Goal: Information Seeking & Learning: Learn about a topic

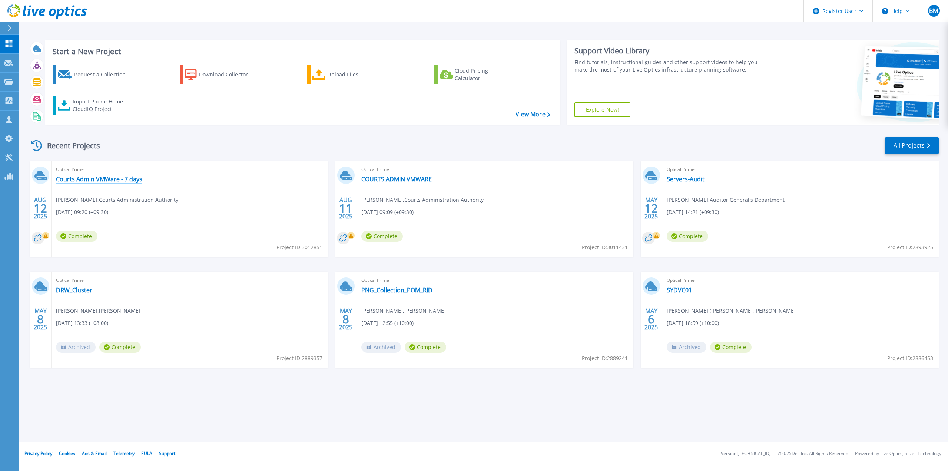
click at [111, 180] on link "Courts Admin VMWare - 7 days" at bounding box center [99, 178] width 86 height 7
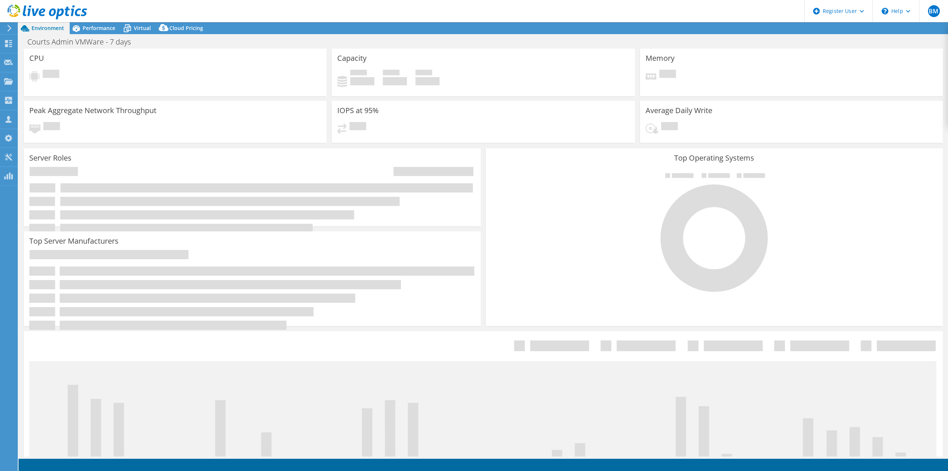
select select "[GEOGRAPHIC_DATA]"
select select "AUD"
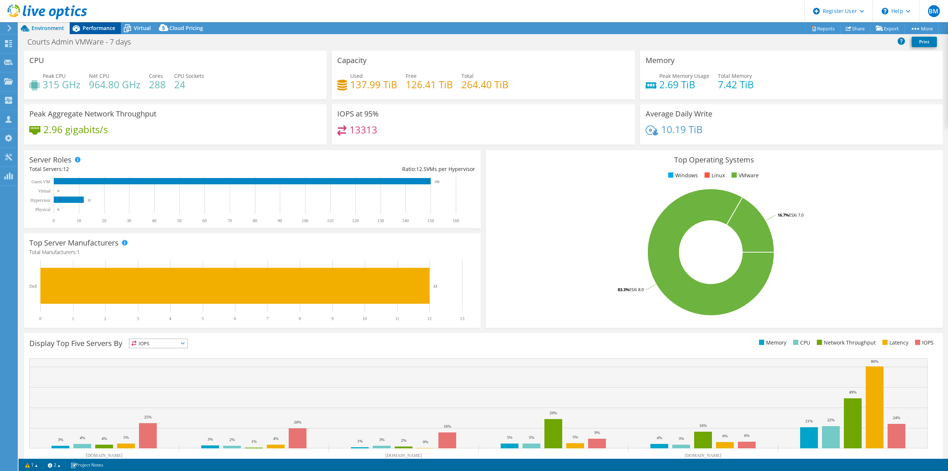
click at [92, 27] on span "Performance" at bounding box center [99, 27] width 33 height 7
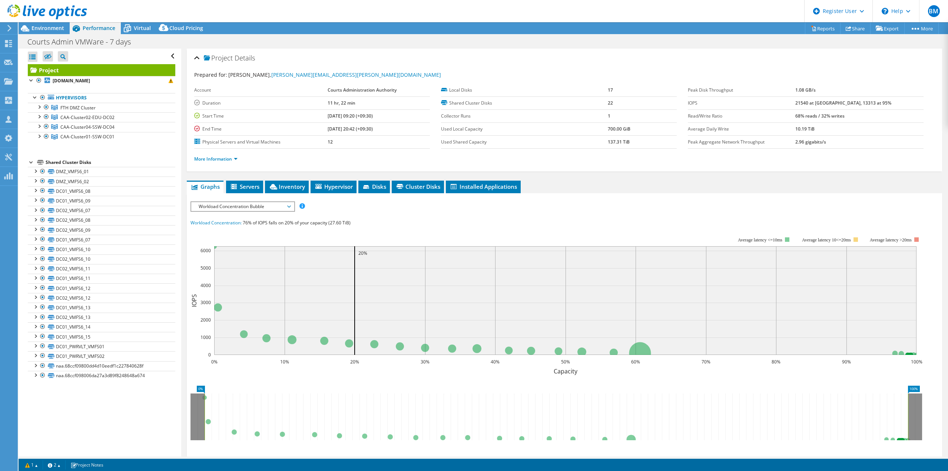
click at [18, 11] on icon at bounding box center [47, 11] width 80 height 15
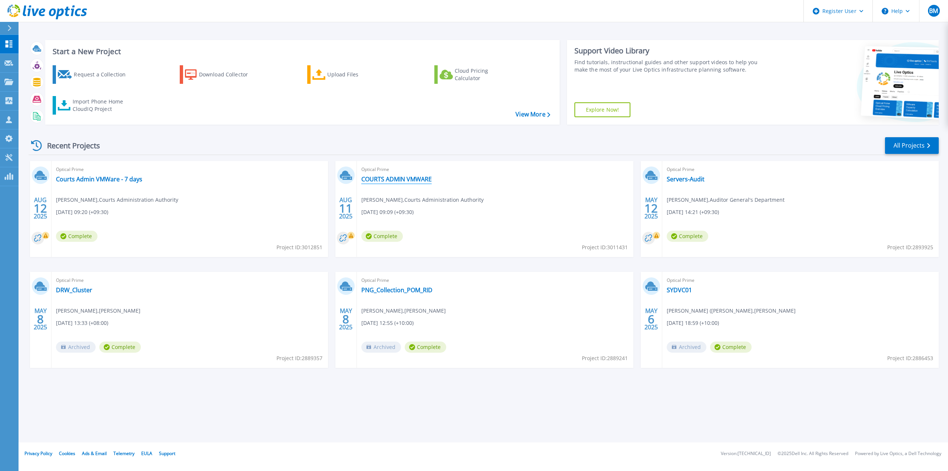
click at [415, 181] on link "COURTS ADMIN VMWARE" at bounding box center [396, 178] width 70 height 7
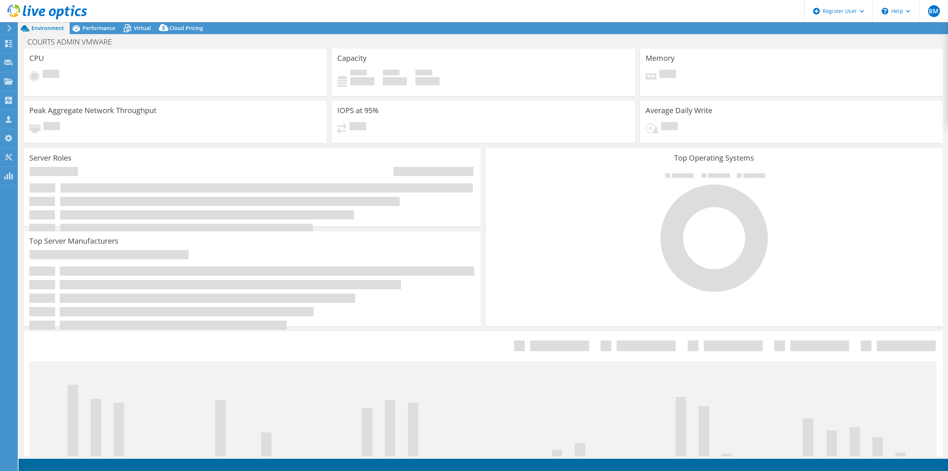
select select "USD"
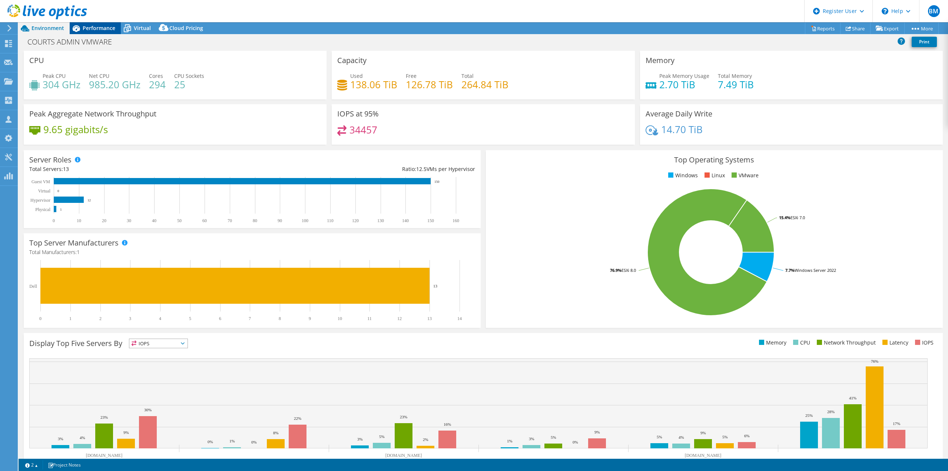
click at [103, 27] on span "Performance" at bounding box center [99, 27] width 33 height 7
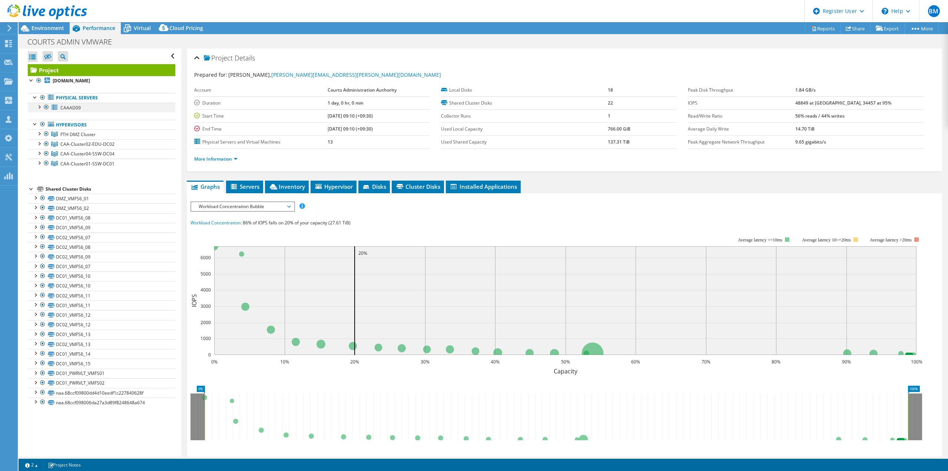
click at [42, 107] on div at bounding box center [38, 106] width 7 height 7
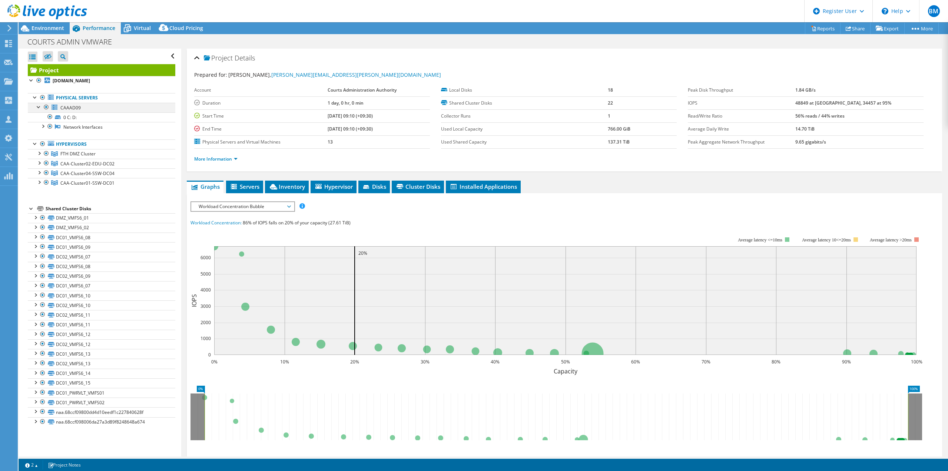
click at [42, 107] on div at bounding box center [38, 106] width 7 height 7
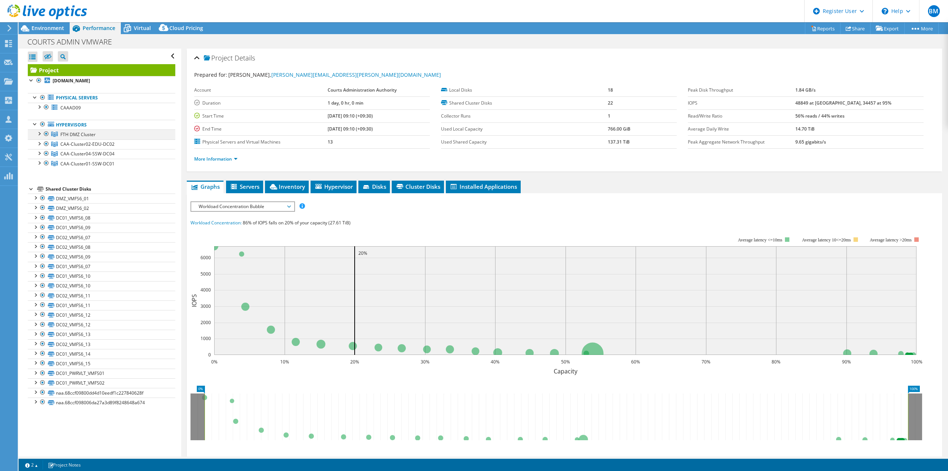
click at [39, 134] on div at bounding box center [38, 132] width 7 height 7
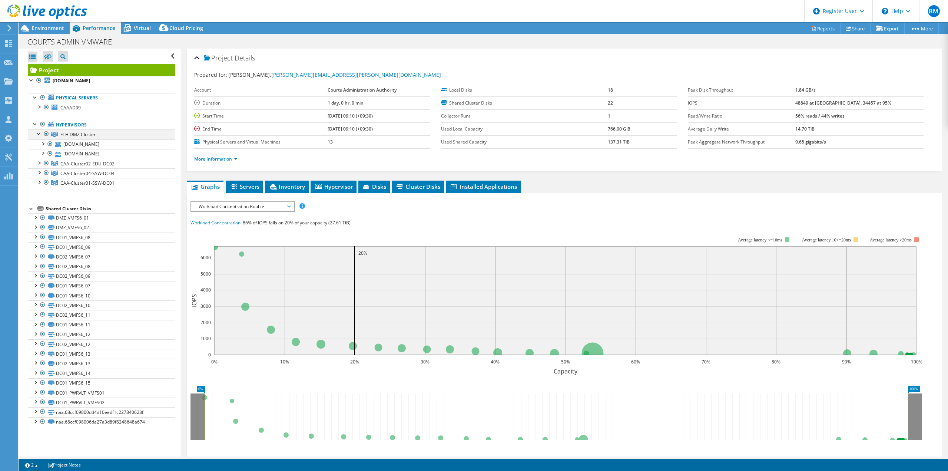
click at [39, 134] on div at bounding box center [38, 132] width 7 height 7
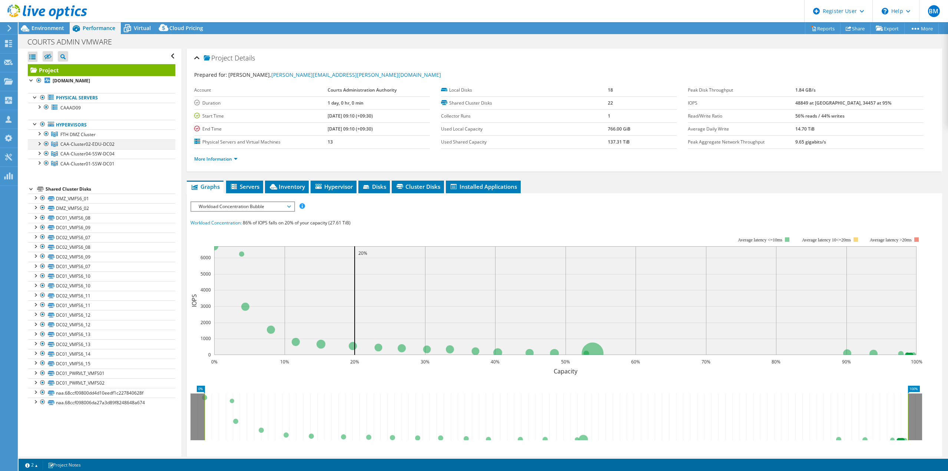
click at [39, 146] on div at bounding box center [38, 142] width 7 height 7
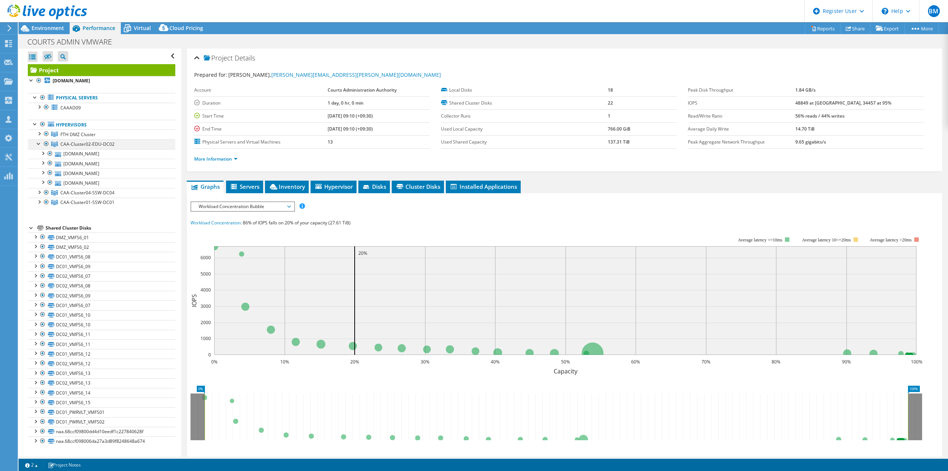
click at [39, 146] on div at bounding box center [38, 142] width 7 height 7
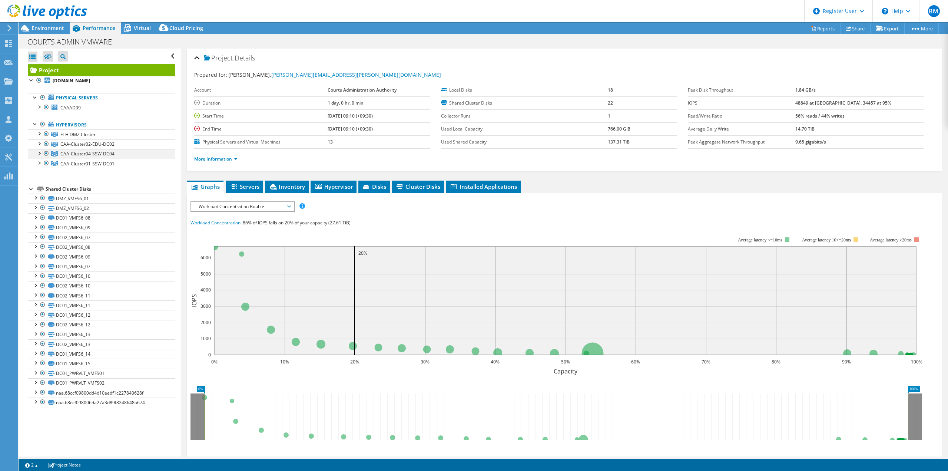
click at [40, 153] on div at bounding box center [38, 152] width 7 height 7
drag, startPoint x: 112, startPoint y: 41, endPoint x: 27, endPoint y: 42, distance: 84.2
click at [27, 42] on h1 "COURTS ADMIN VMWARE" at bounding box center [73, 42] width 99 height 8
copy h1 "COURTS ADMIN VMWARE"
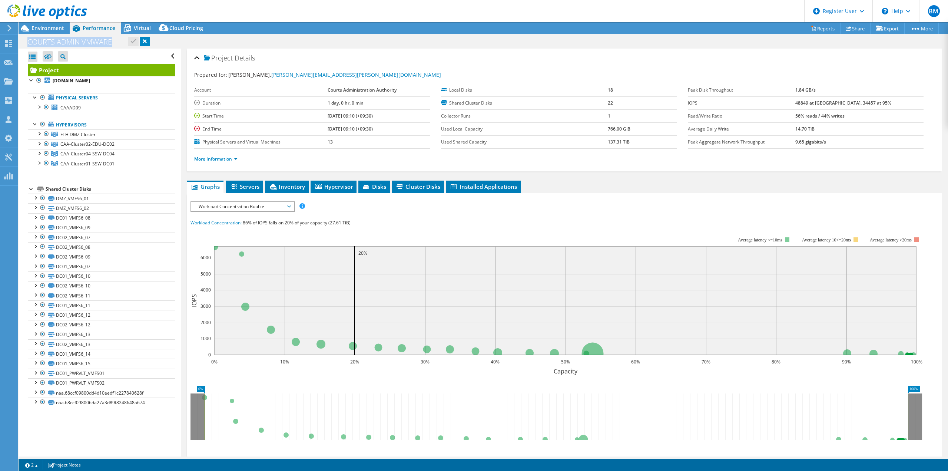
click at [51, 8] on icon at bounding box center [47, 11] width 80 height 15
click at [46, 12] on icon at bounding box center [47, 11] width 80 height 15
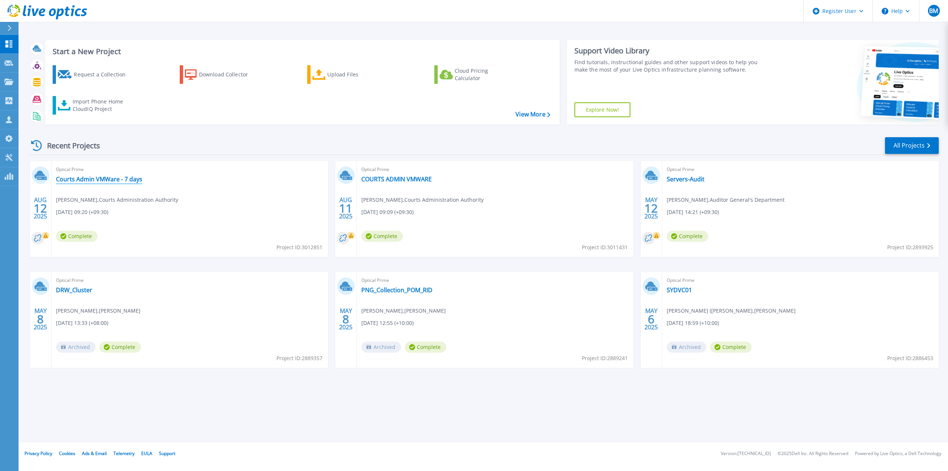
click at [126, 177] on link "Courts Admin VMWare - 7 days" at bounding box center [99, 178] width 86 height 7
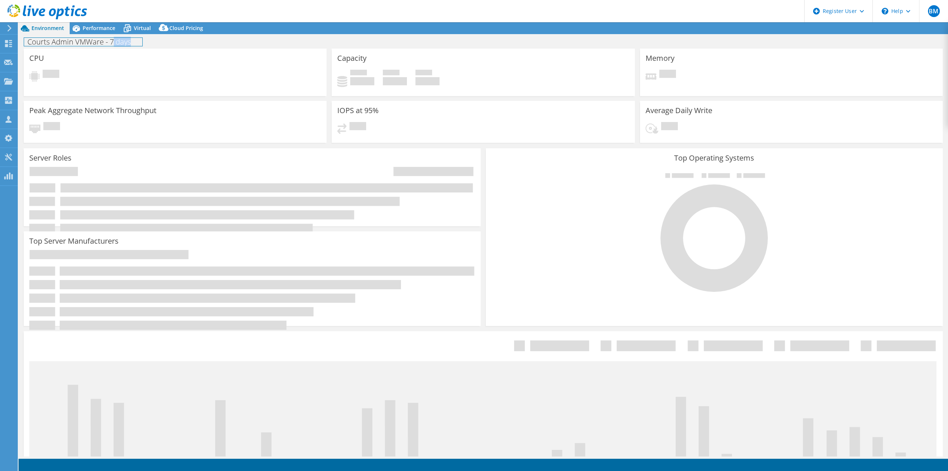
select select "Australia"
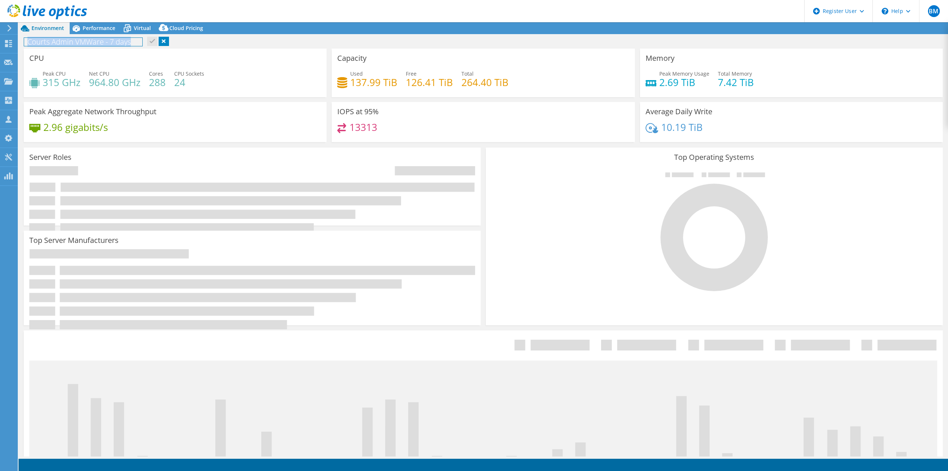
select select "Australia"
select select "AUD"
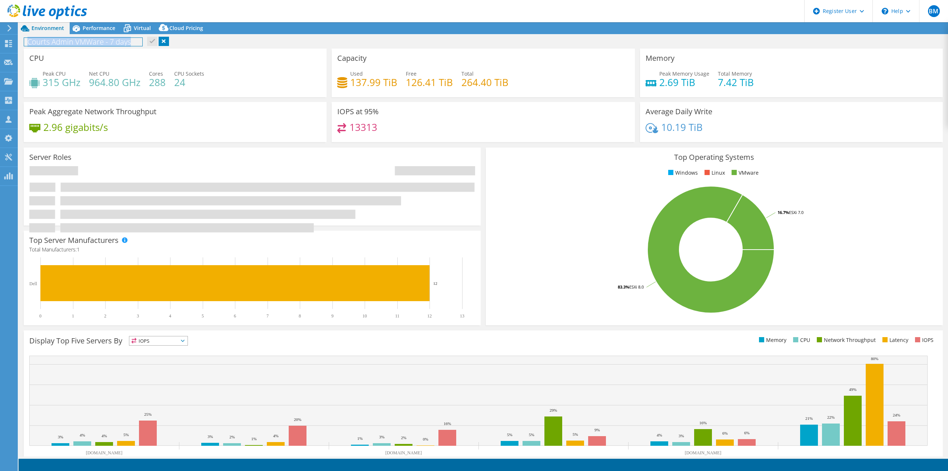
drag, startPoint x: 132, startPoint y: 43, endPoint x: 29, endPoint y: 43, distance: 103.1
click at [29, 43] on h1 "Courts Admin VMWare - 7 days" at bounding box center [83, 42] width 118 height 8
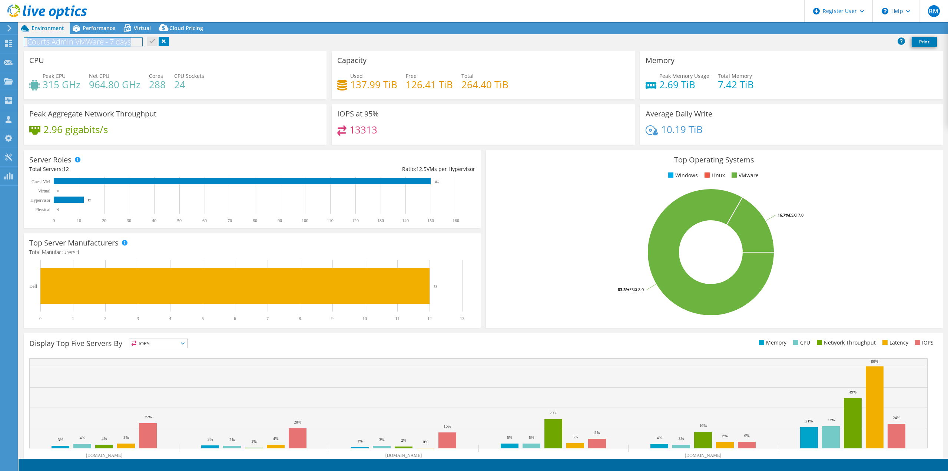
copy h1 "Courts Admin VMWare - 7 days"
click at [98, 27] on span "Performance" at bounding box center [99, 27] width 33 height 7
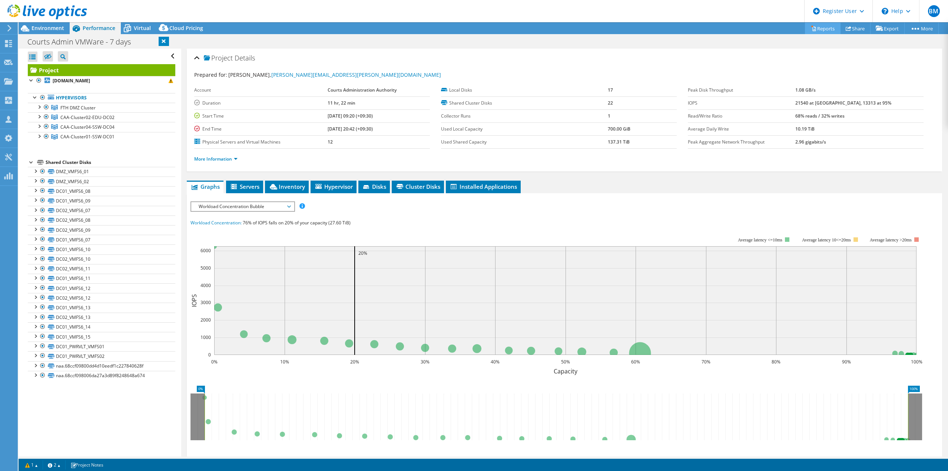
click at [823, 26] on link "Reports" at bounding box center [823, 28] width 36 height 11
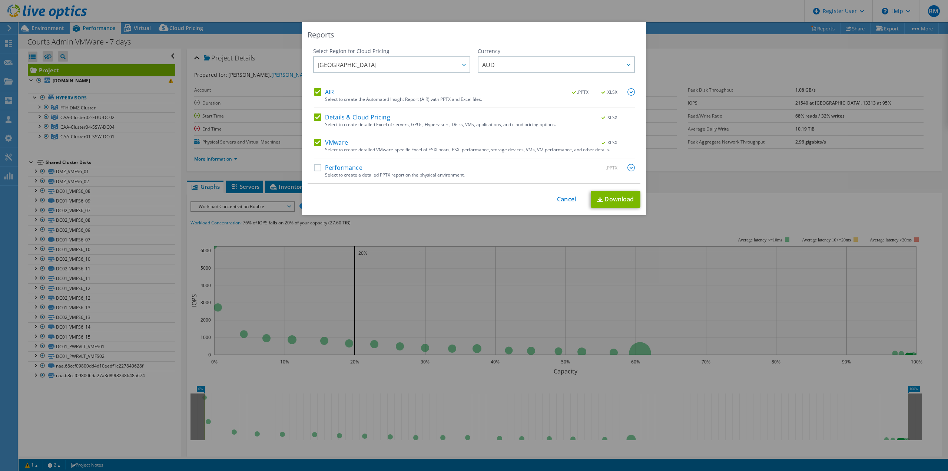
click at [562, 196] on link "Cancel" at bounding box center [566, 199] width 19 height 7
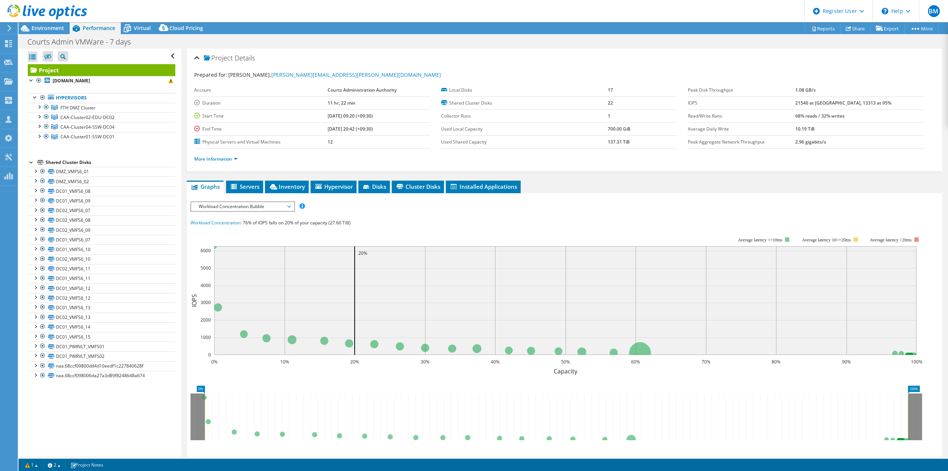
click at [51, 9] on use at bounding box center [47, 11] width 80 height 15
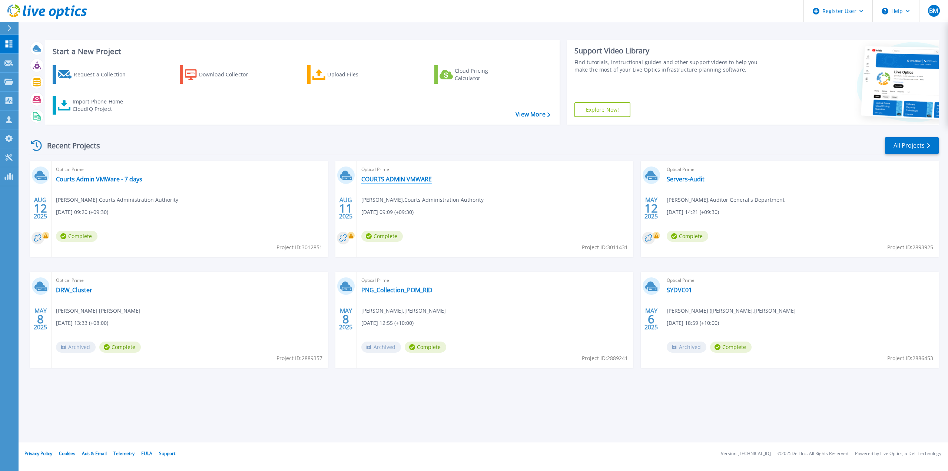
click at [405, 181] on link "COURTS ADMIN VMWARE" at bounding box center [396, 178] width 70 height 7
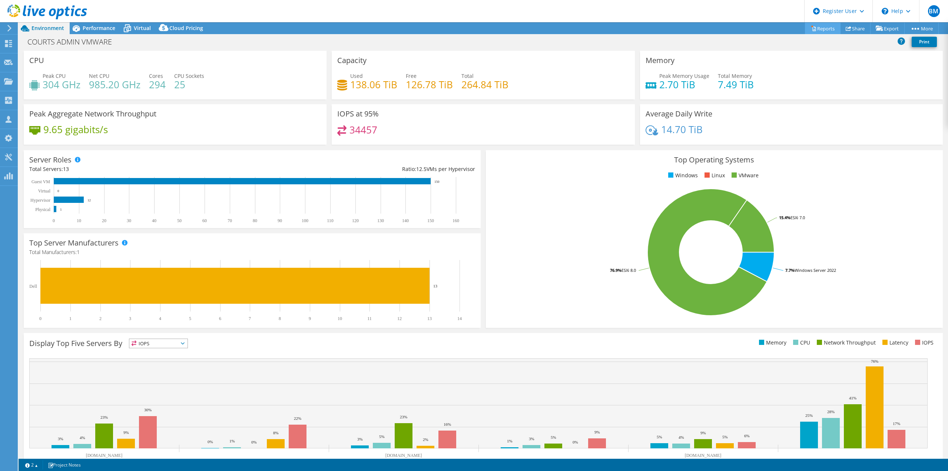
click at [813, 29] on link "Reports" at bounding box center [823, 28] width 36 height 11
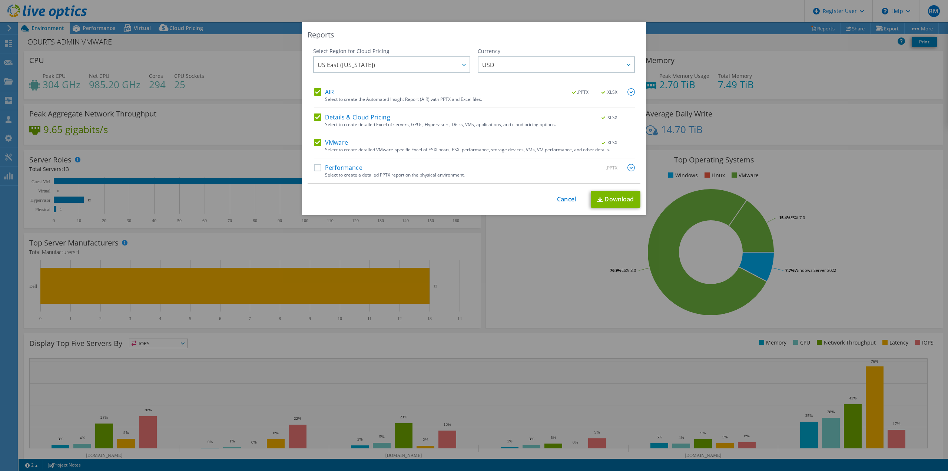
click at [341, 169] on label "Performance" at bounding box center [338, 167] width 49 height 7
click at [0, 0] on input "Performance" at bounding box center [0, 0] width 0 height 0
click at [617, 201] on link "Download" at bounding box center [616, 199] width 50 height 17
click at [570, 200] on link "Cancel" at bounding box center [566, 199] width 19 height 7
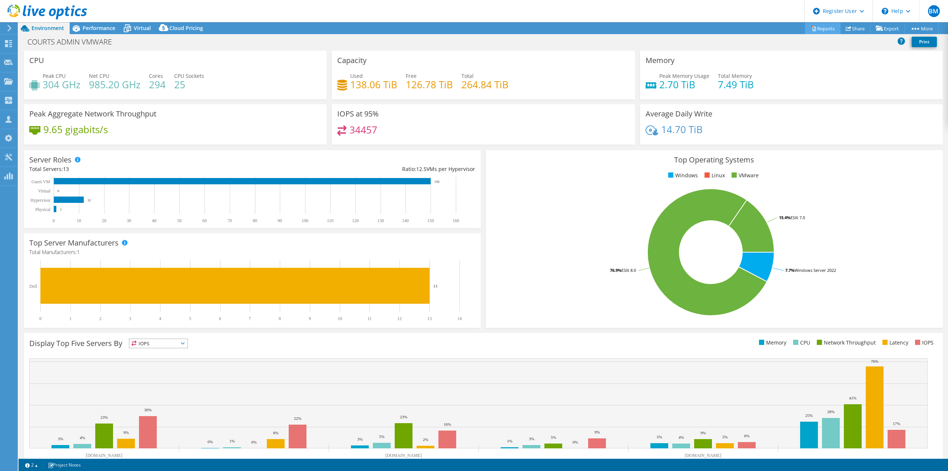
click at [814, 30] on link "Reports" at bounding box center [823, 28] width 36 height 11
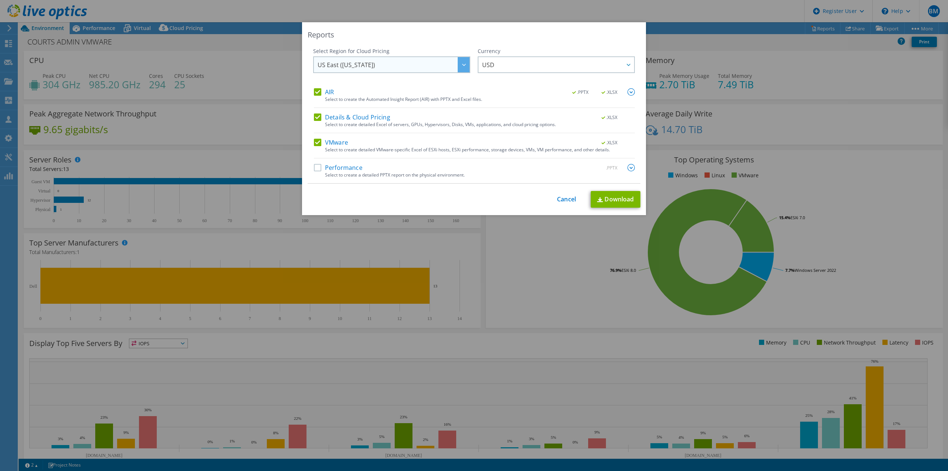
click at [349, 62] on span "US East ([US_STATE])" at bounding box center [346, 66] width 57 height 11
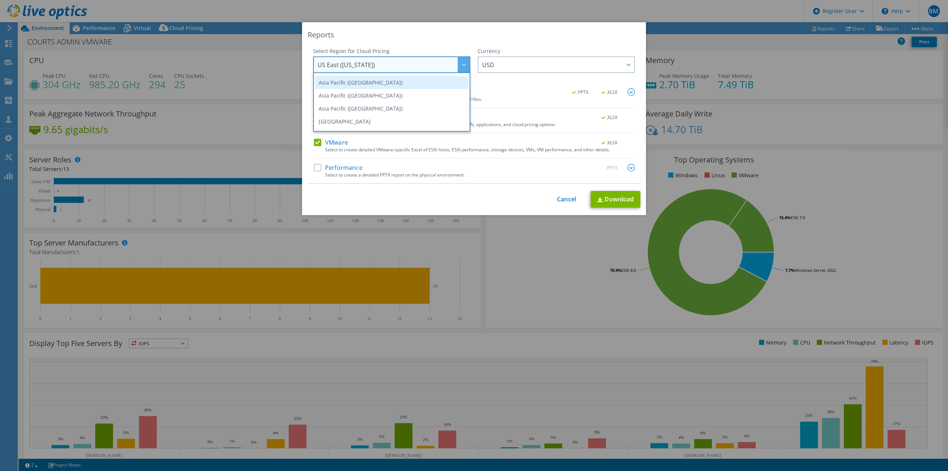
scroll to position [37, 0]
click at [347, 104] on li "[GEOGRAPHIC_DATA]" at bounding box center [391, 108] width 153 height 13
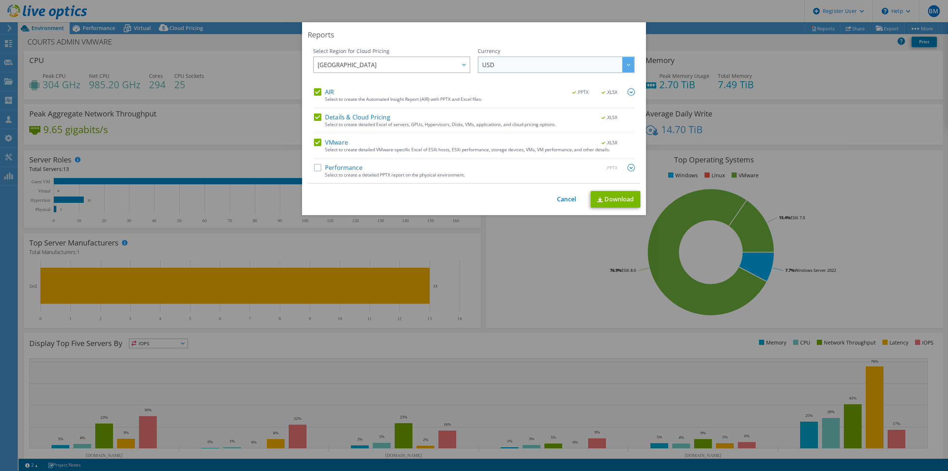
click at [539, 69] on span "USD" at bounding box center [558, 64] width 152 height 15
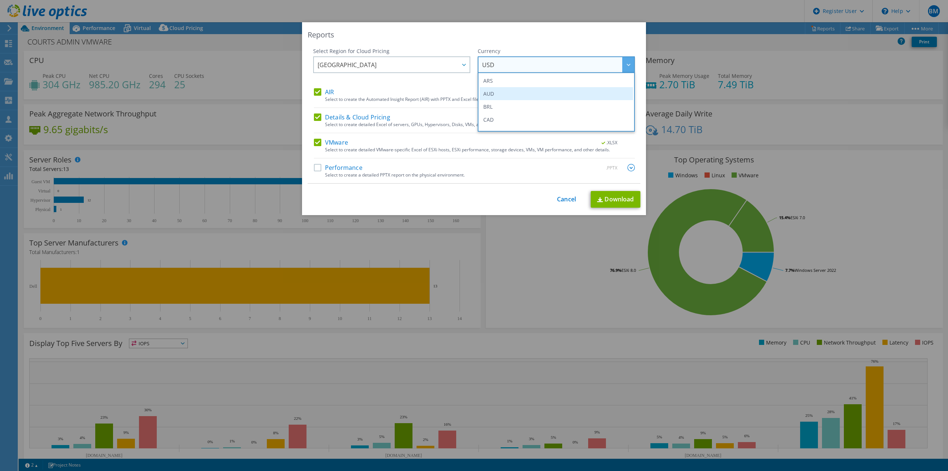
click at [532, 92] on li "AUD" at bounding box center [556, 93] width 153 height 13
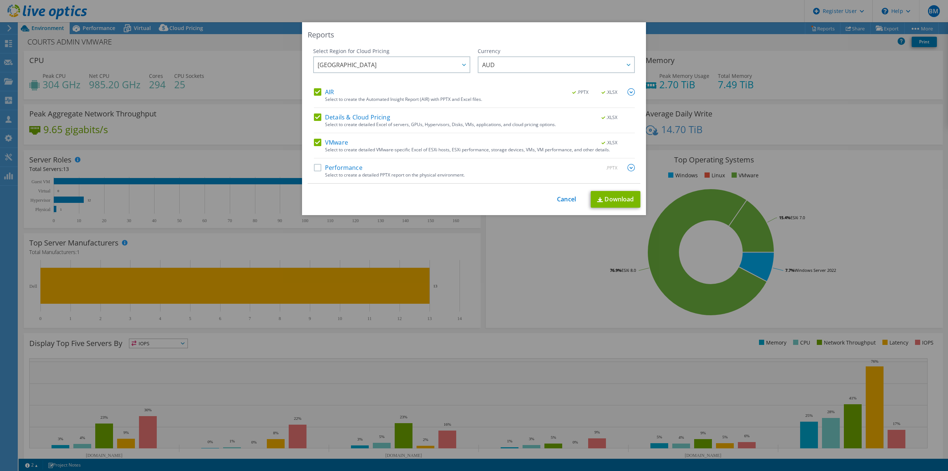
click at [344, 168] on label "Performance" at bounding box center [338, 167] width 49 height 7
click at [0, 0] on input "Performance" at bounding box center [0, 0] width 0 height 0
click at [612, 198] on link "Download" at bounding box center [616, 199] width 50 height 17
drag, startPoint x: 421, startPoint y: 35, endPoint x: 425, endPoint y: 35, distance: 4.1
click at [421, 35] on div "Reports" at bounding box center [474, 35] width 333 height 10
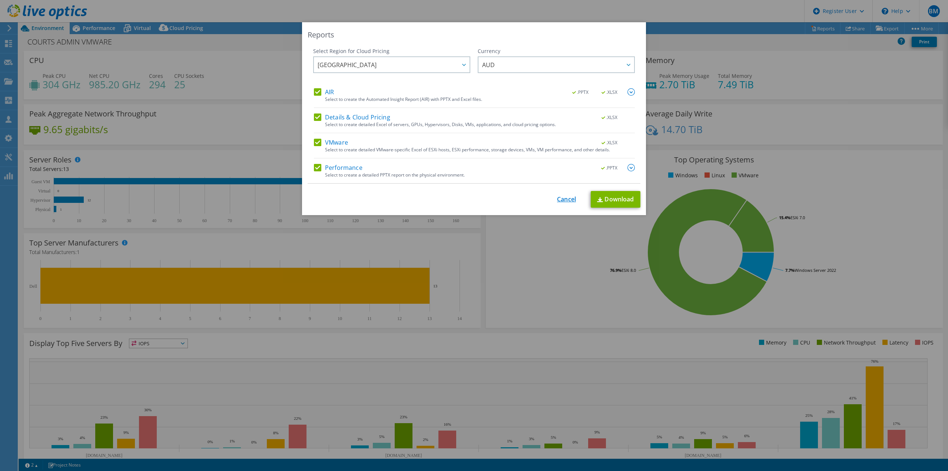
click at [561, 197] on link "Cancel" at bounding box center [566, 199] width 19 height 7
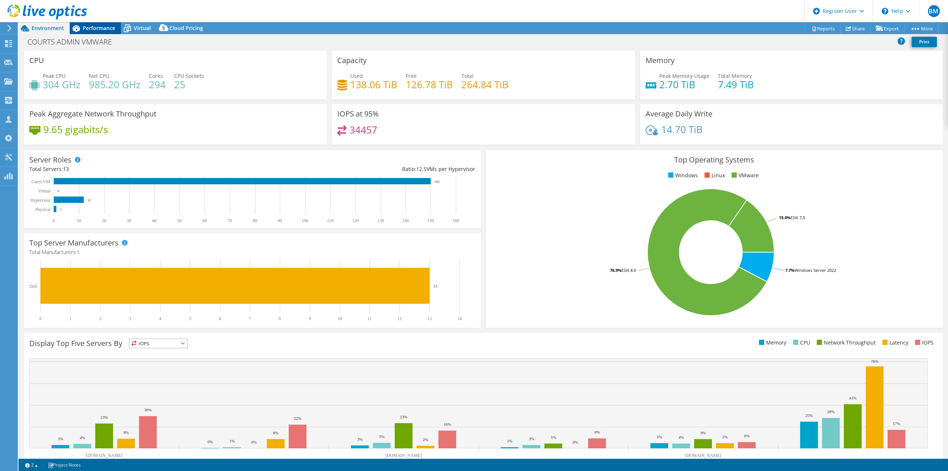
click at [99, 28] on span "Performance" at bounding box center [99, 27] width 33 height 7
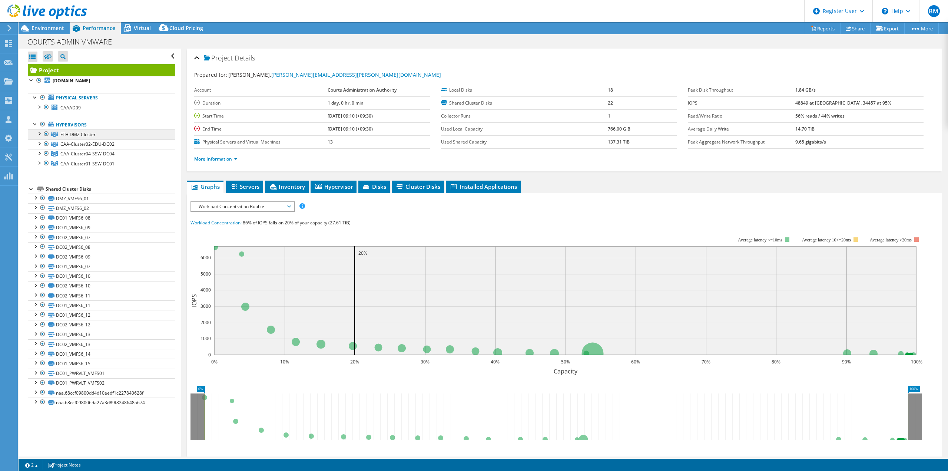
click at [80, 133] on span "FTH DMZ Cluster" at bounding box center [77, 134] width 35 height 6
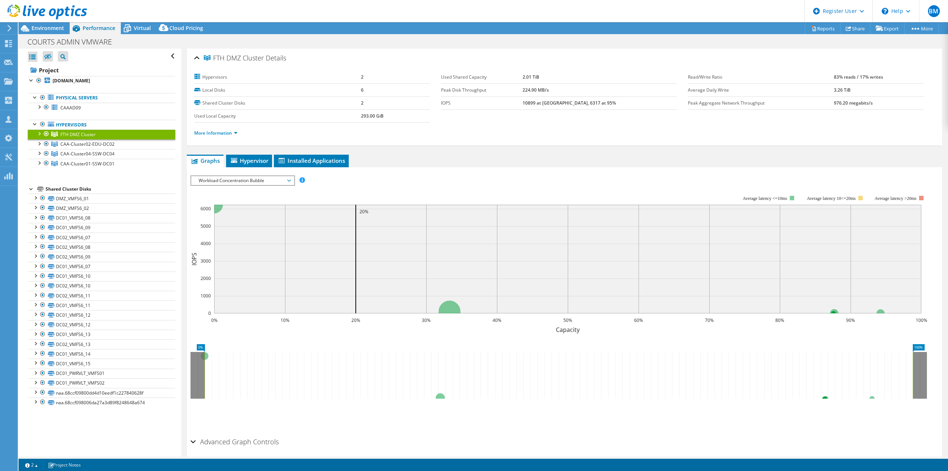
drag, startPoint x: 291, startPoint y: 58, endPoint x: 202, endPoint y: 58, distance: 89.3
click at [202, 58] on div "FTH DMZ Cluster Details" at bounding box center [564, 58] width 741 height 16
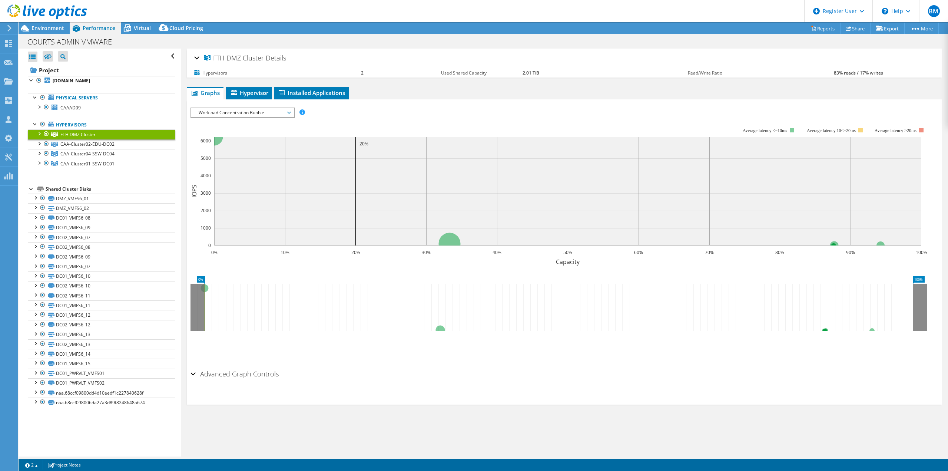
click at [345, 61] on div "FTH DMZ Cluster Details" at bounding box center [564, 58] width 741 height 16
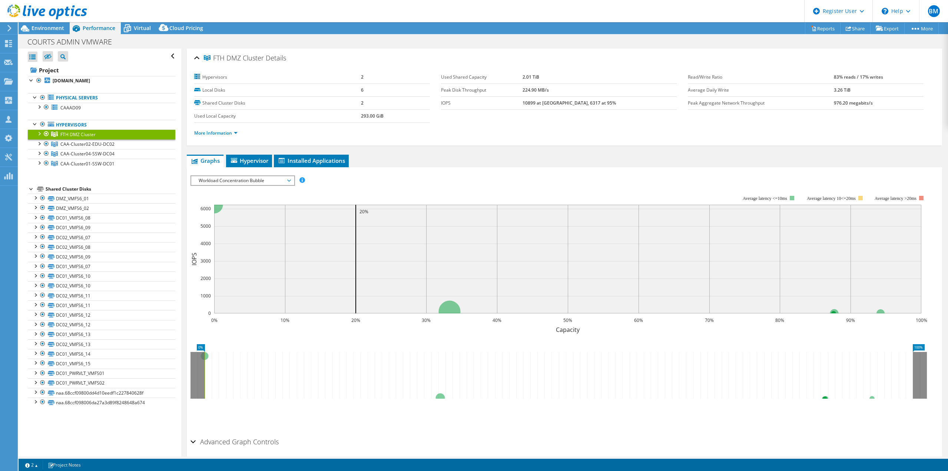
drag, startPoint x: 213, startPoint y: 59, endPoint x: 263, endPoint y: 60, distance: 50.1
click at [263, 60] on span "FTH DMZ Cluster" at bounding box center [234, 57] width 60 height 7
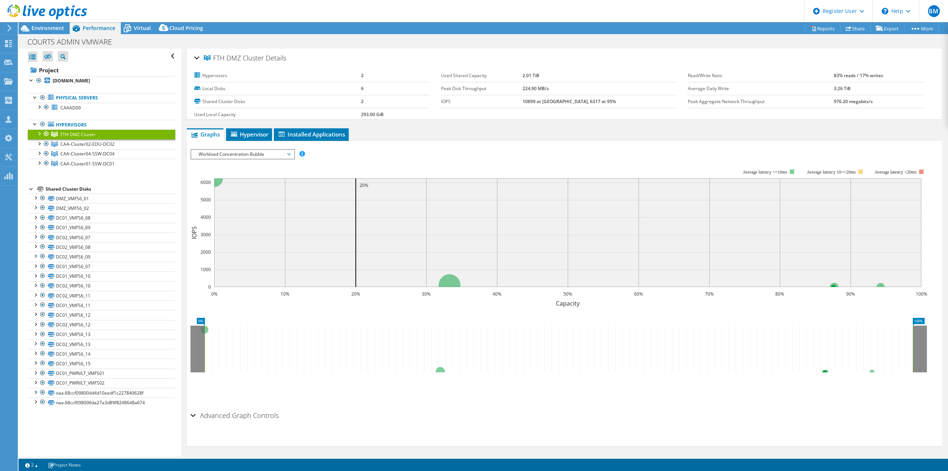
copy span "FTH DMZ Cluster"
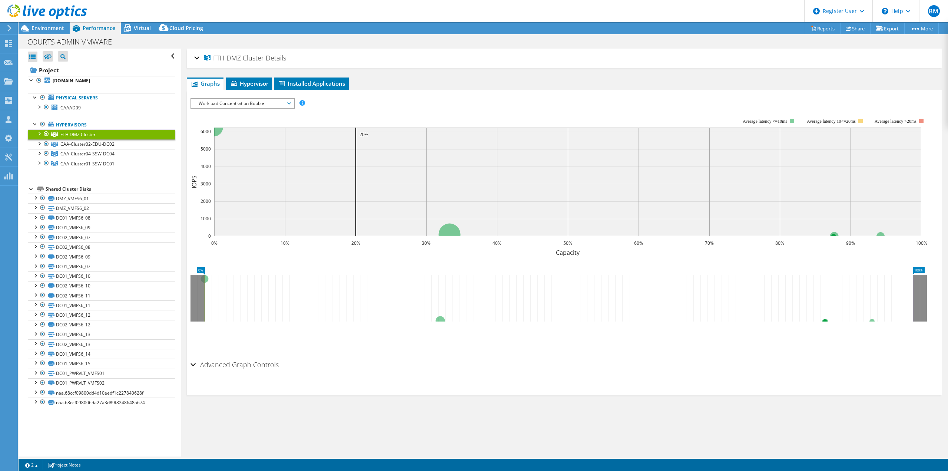
click at [40, 132] on div at bounding box center [38, 132] width 7 height 7
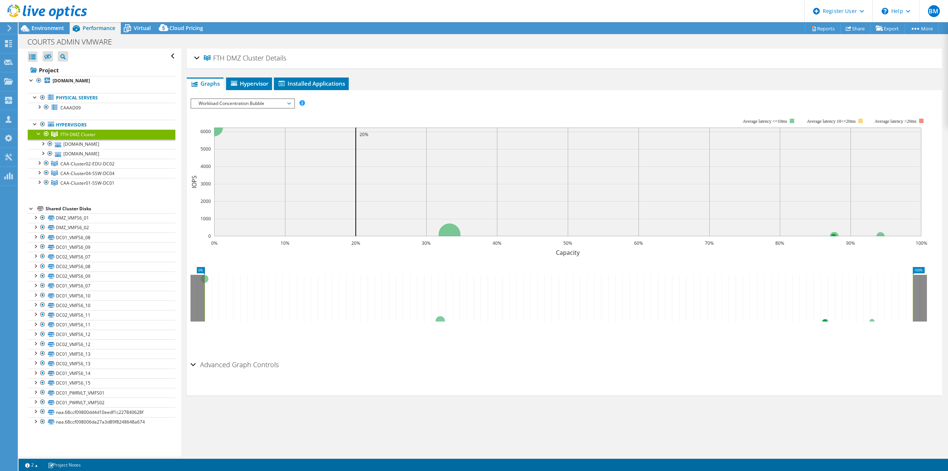
click at [79, 136] on span "FTH DMZ Cluster" at bounding box center [77, 134] width 35 height 6
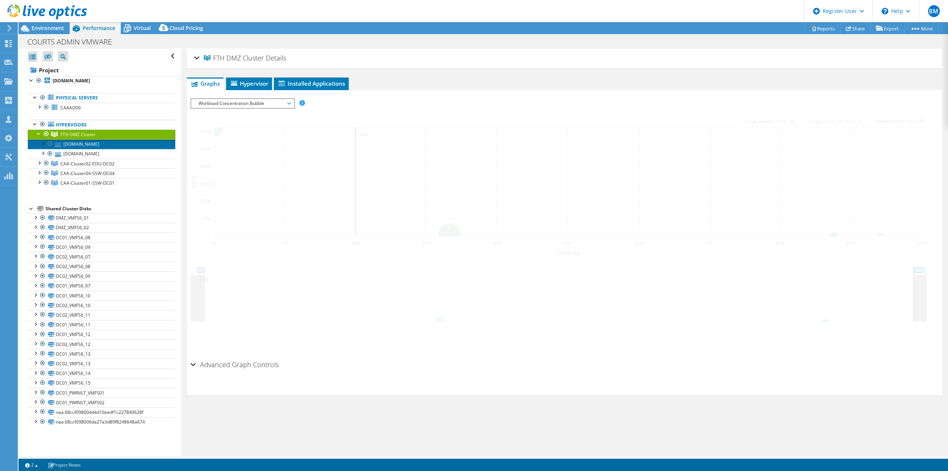
click at [82, 147] on link "[DOMAIN_NAME]" at bounding box center [102, 144] width 148 height 10
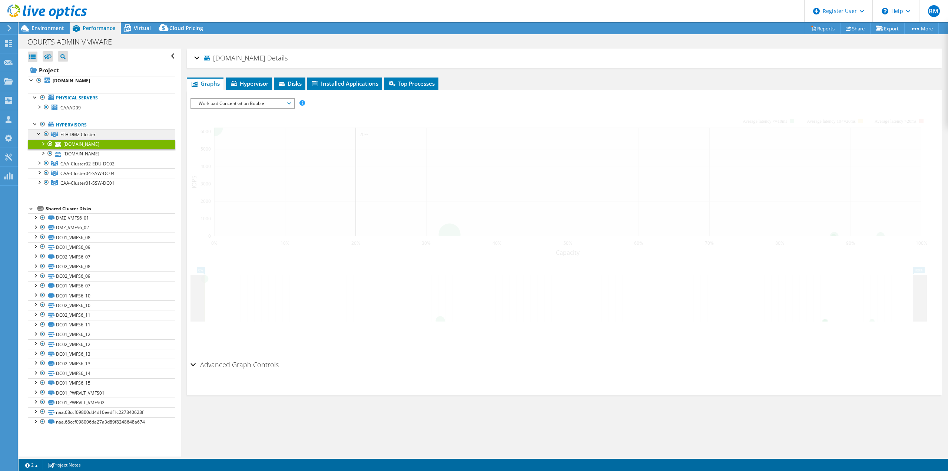
click at [83, 134] on span "FTH DMZ Cluster" at bounding box center [77, 134] width 35 height 6
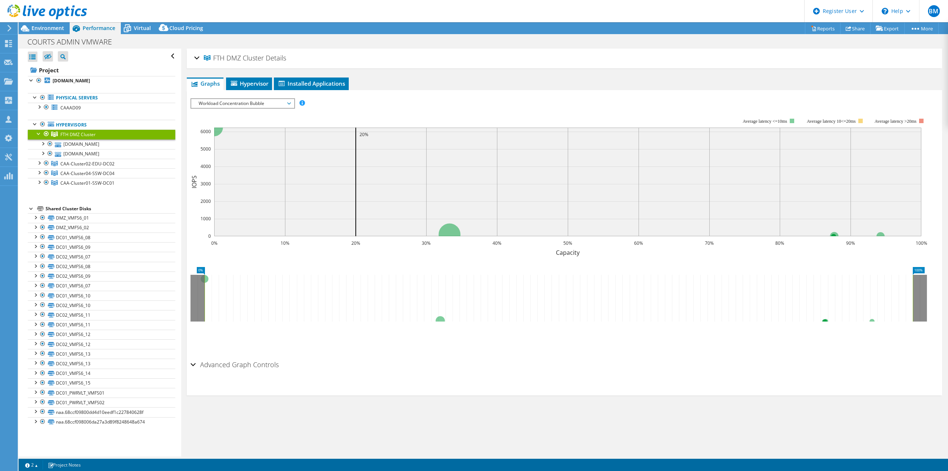
click at [196, 55] on div "FTH DMZ Cluster Details" at bounding box center [564, 58] width 741 height 16
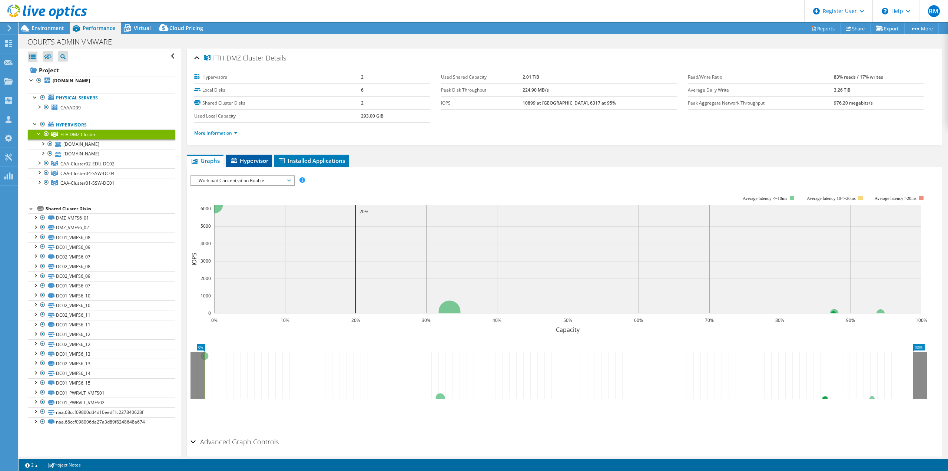
click at [259, 158] on span "Hypervisor" at bounding box center [249, 160] width 39 height 7
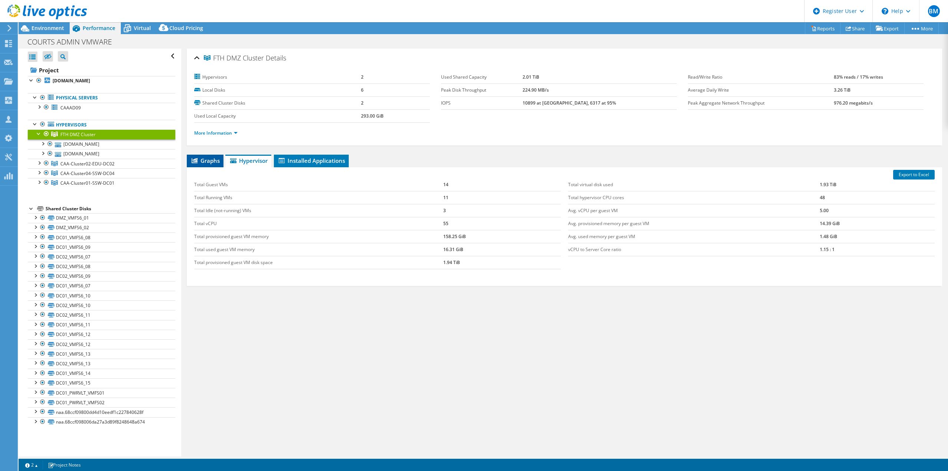
click at [205, 159] on span "Graphs" at bounding box center [205, 160] width 29 height 7
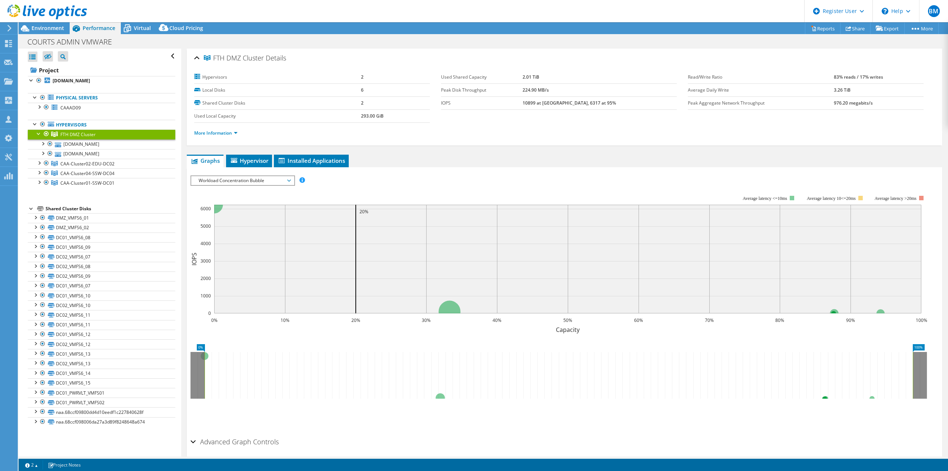
click at [255, 182] on span "Workload Concentration Bubble" at bounding box center [242, 180] width 95 height 9
click at [252, 242] on li "Memory" at bounding box center [242, 242] width 103 height 9
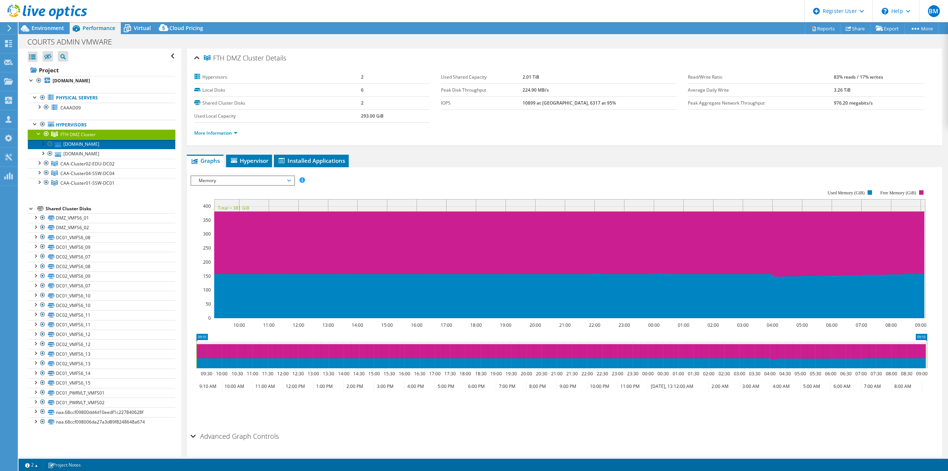
click at [85, 140] on link "[DOMAIN_NAME]" at bounding box center [102, 144] width 148 height 10
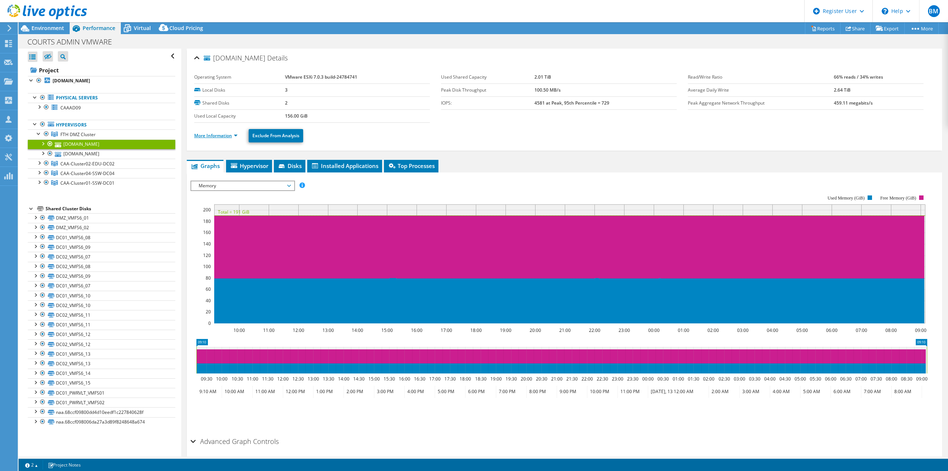
click at [213, 136] on link "More Information" at bounding box center [215, 135] width 43 height 6
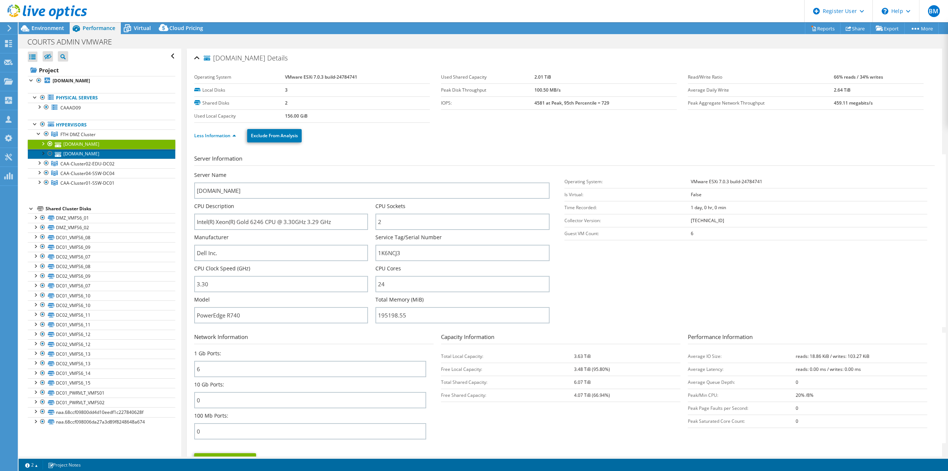
click at [89, 152] on link "[DOMAIN_NAME]" at bounding box center [102, 154] width 148 height 10
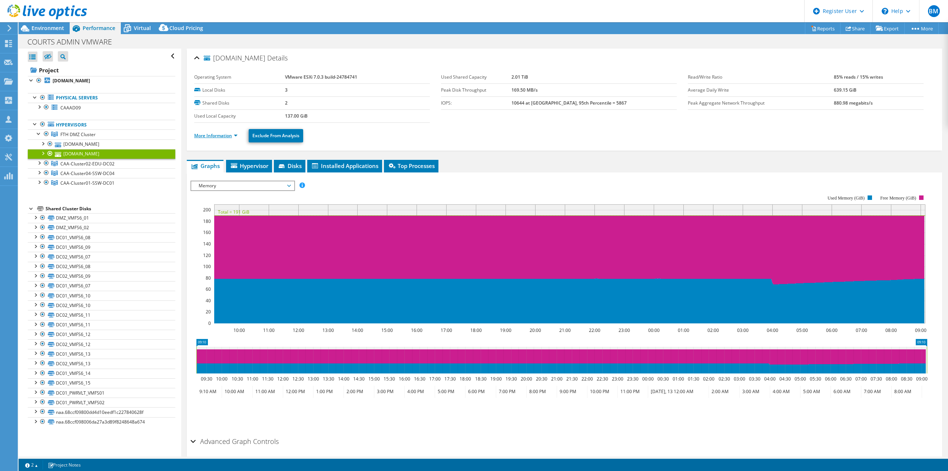
click at [210, 138] on link "More Information" at bounding box center [215, 135] width 43 height 6
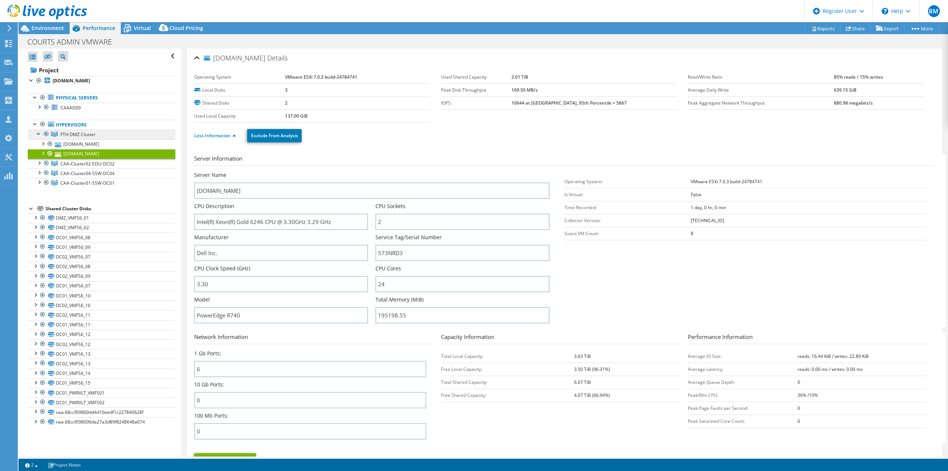
click at [83, 135] on span "FTH DMZ Cluster" at bounding box center [77, 134] width 35 height 6
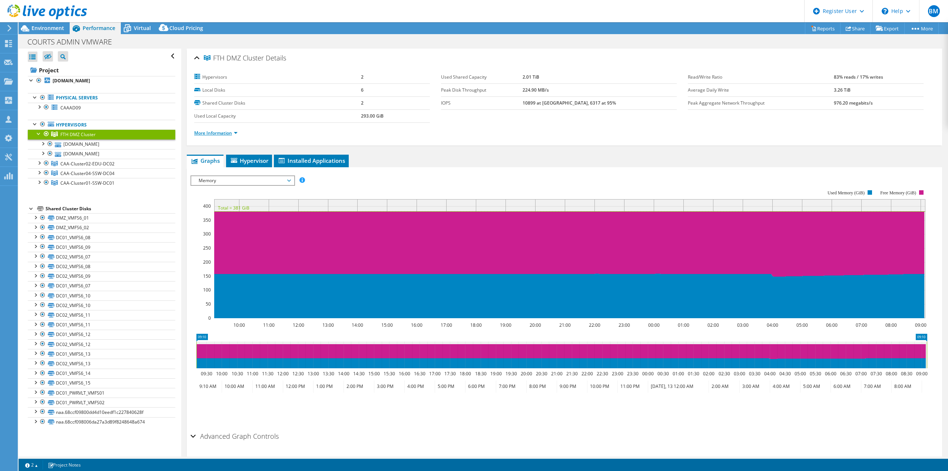
click at [217, 132] on link "More Information" at bounding box center [215, 133] width 43 height 6
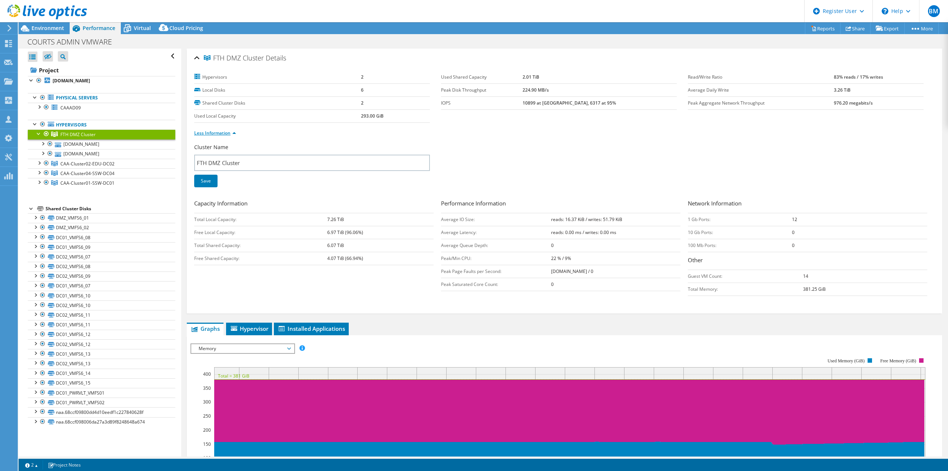
click at [220, 130] on link "Less Information" at bounding box center [215, 133] width 42 height 6
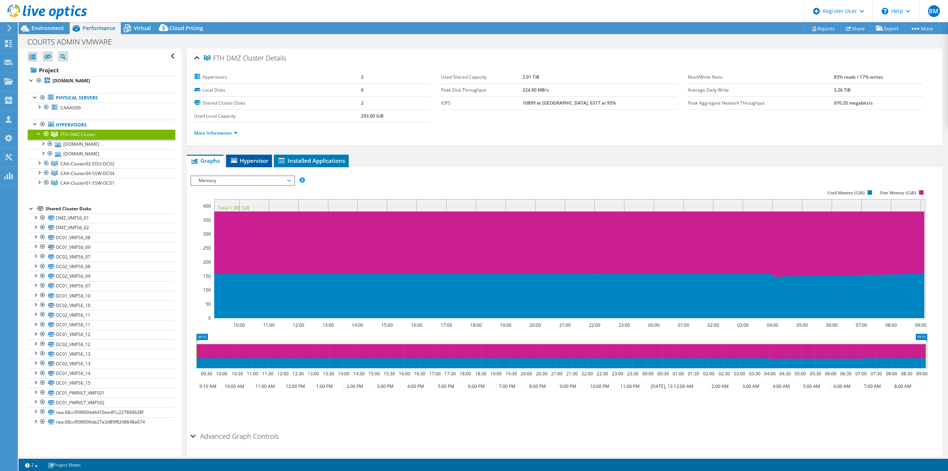
click at [251, 160] on span "Hypervisor" at bounding box center [249, 160] width 39 height 7
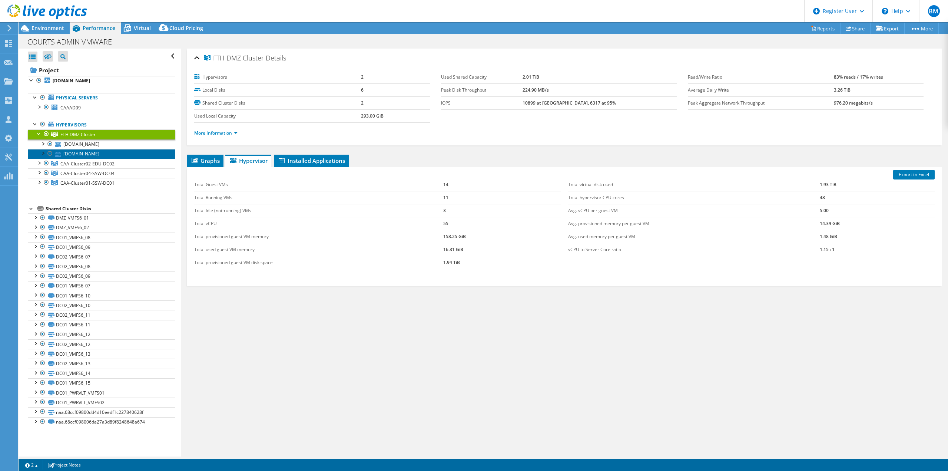
click at [78, 149] on link "[DOMAIN_NAME]" at bounding box center [102, 154] width 148 height 10
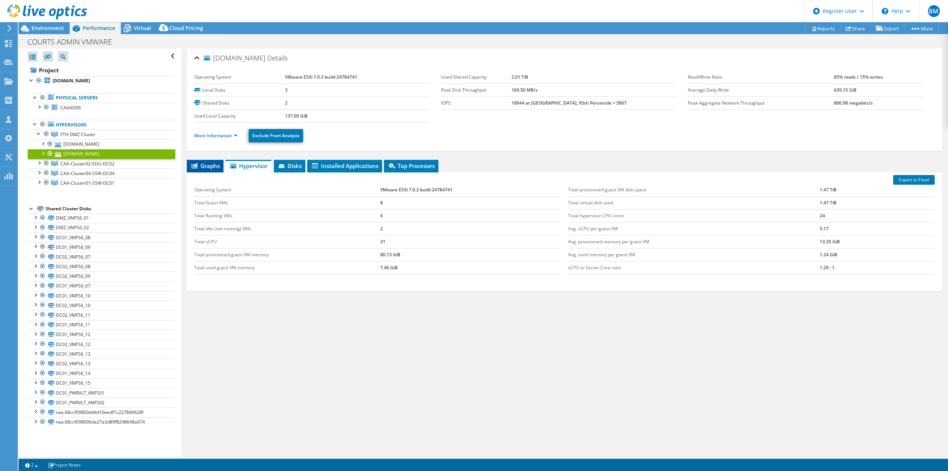
click at [203, 167] on span "Graphs" at bounding box center [205, 165] width 29 height 7
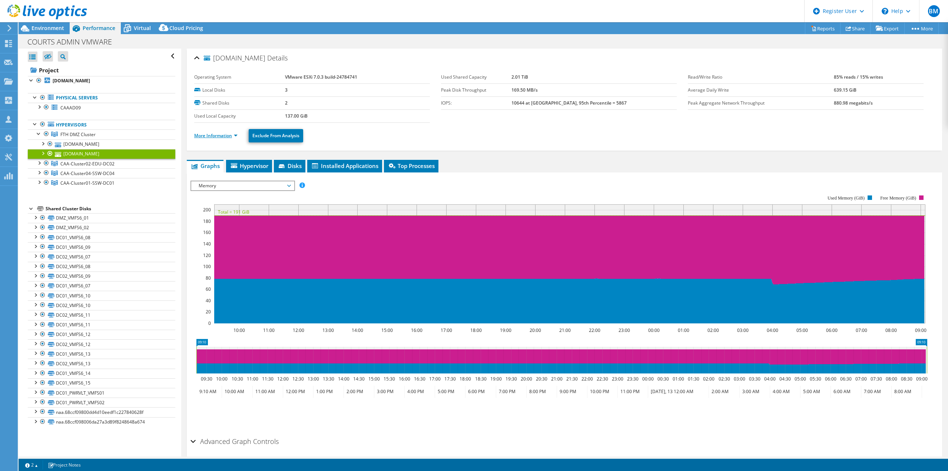
click at [217, 135] on link "More Information" at bounding box center [215, 135] width 43 height 6
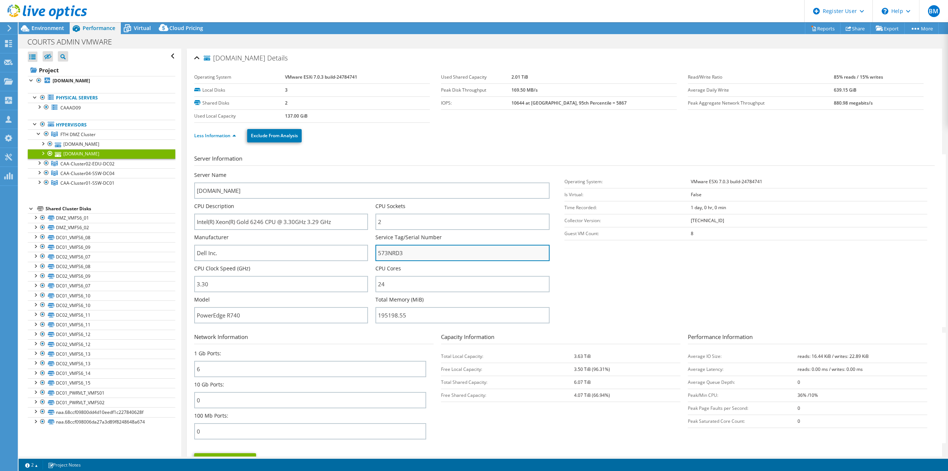
click at [388, 251] on input "573NRD3" at bounding box center [463, 253] width 174 height 16
click at [73, 133] on span "FTH DMZ Cluster" at bounding box center [77, 134] width 35 height 6
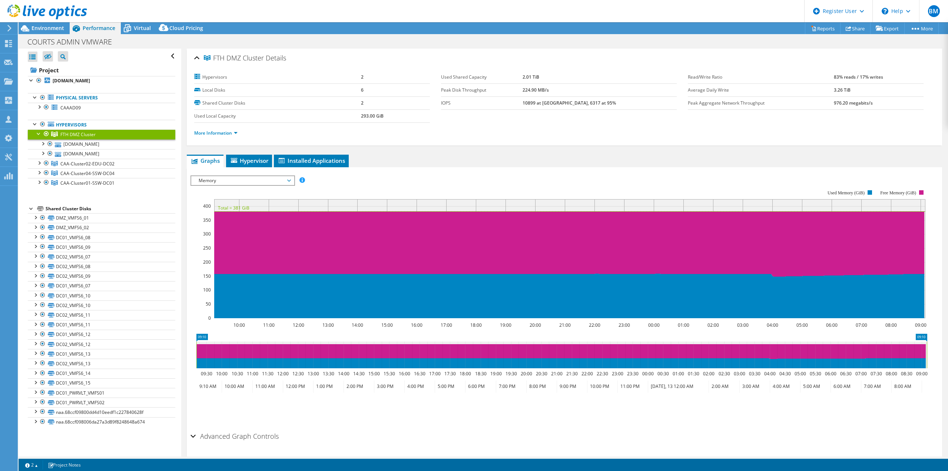
click at [278, 180] on span "Memory" at bounding box center [242, 180] width 95 height 9
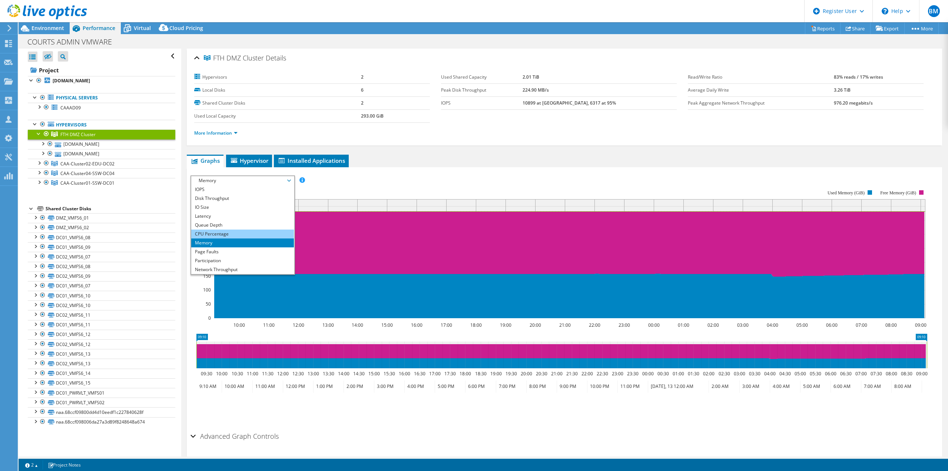
click at [259, 235] on li "CPU Percentage" at bounding box center [242, 233] width 103 height 9
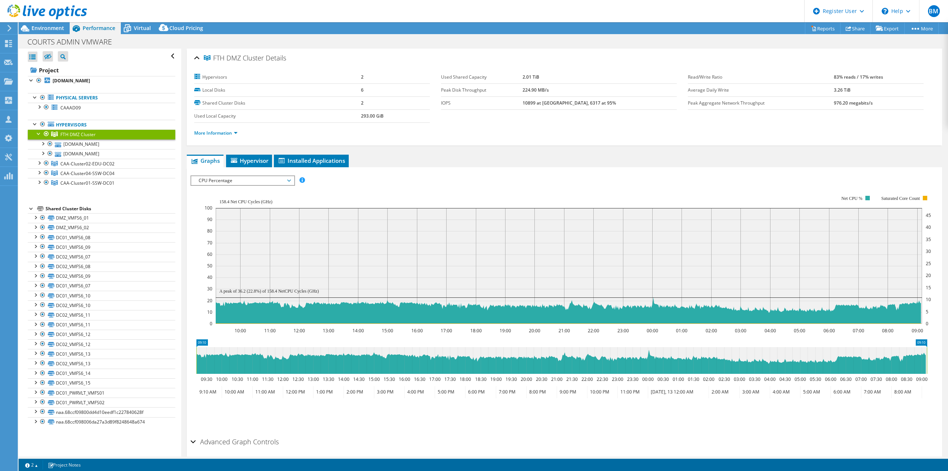
click at [253, 184] on span "CPU Percentage" at bounding box center [242, 180] width 95 height 9
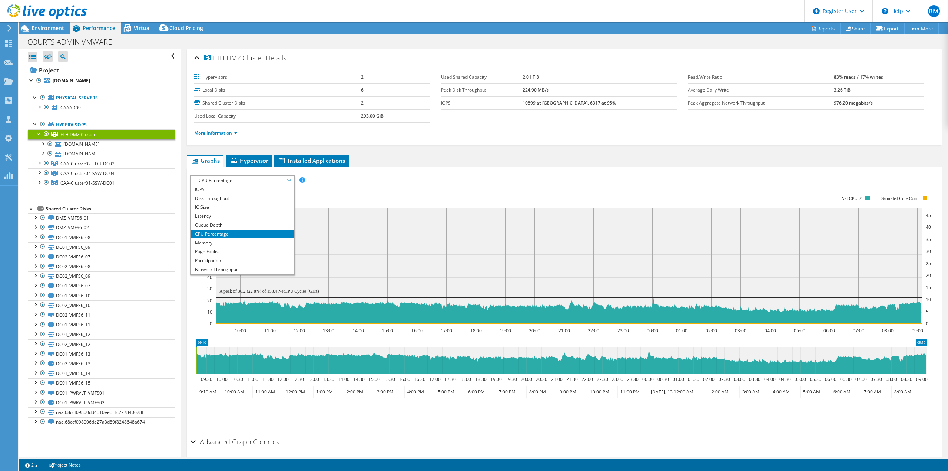
click at [447, 181] on div "IOPS Disk Throughput IO Size Latency Queue Depth CPU Percentage Memory Page Fau…" at bounding box center [565, 180] width 748 height 10
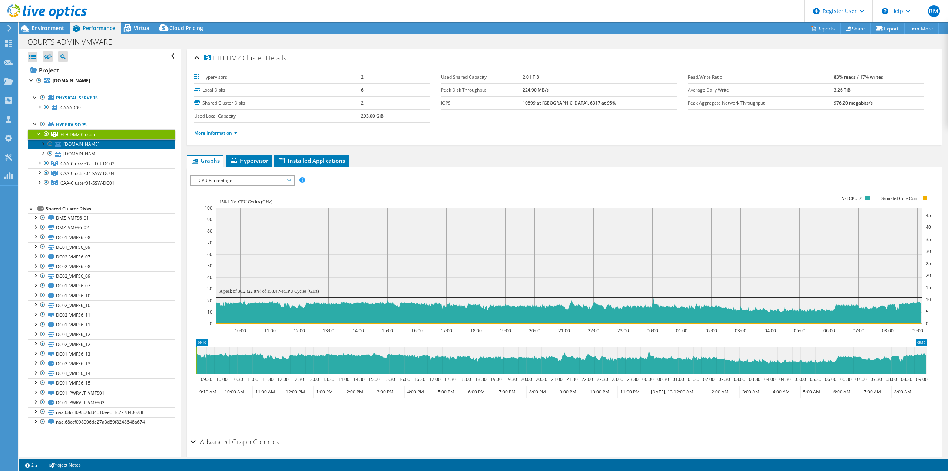
click at [93, 143] on link "[DOMAIN_NAME]" at bounding box center [102, 144] width 148 height 10
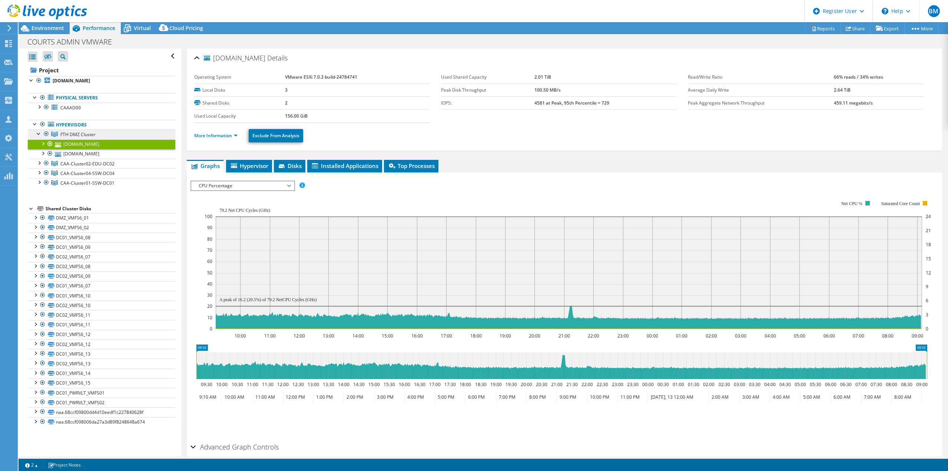
click at [84, 131] on span "FTH DMZ Cluster" at bounding box center [77, 134] width 35 height 6
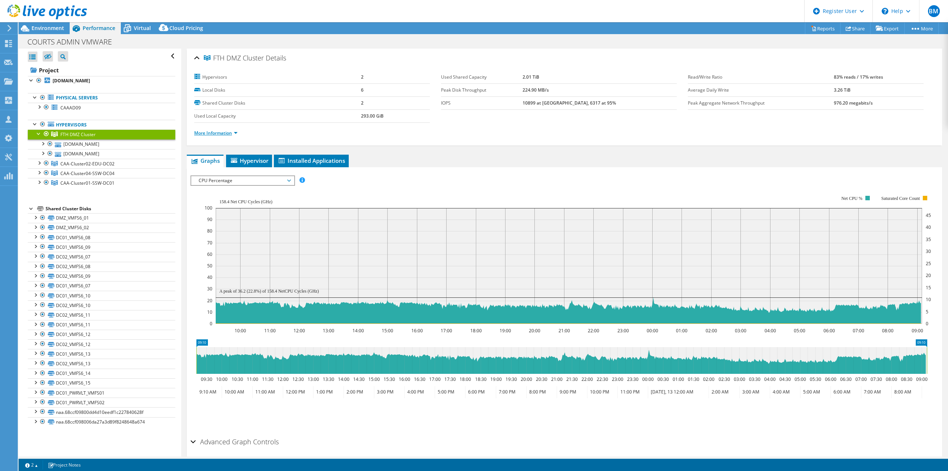
click at [226, 135] on link "More Information" at bounding box center [215, 133] width 43 height 6
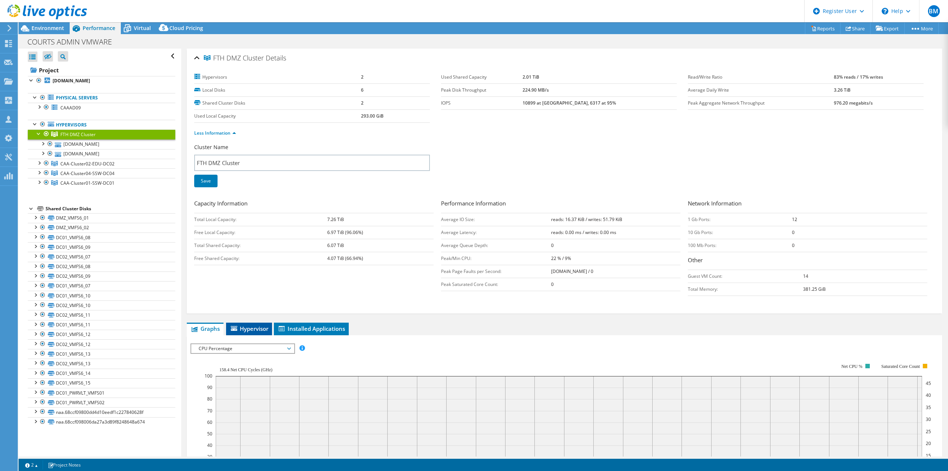
click at [266, 327] on span "Hypervisor" at bounding box center [249, 328] width 39 height 7
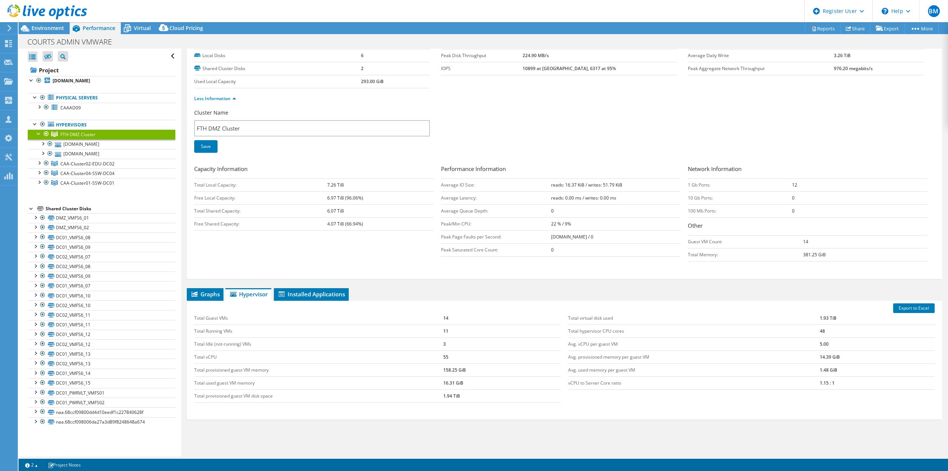
scroll to position [0, 0]
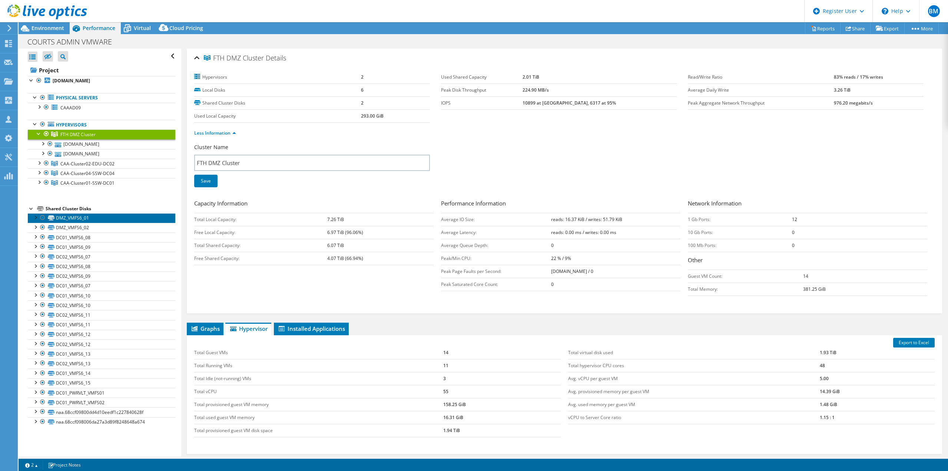
click at [59, 218] on link "DMZ_VMFS6_01" at bounding box center [102, 218] width 148 height 10
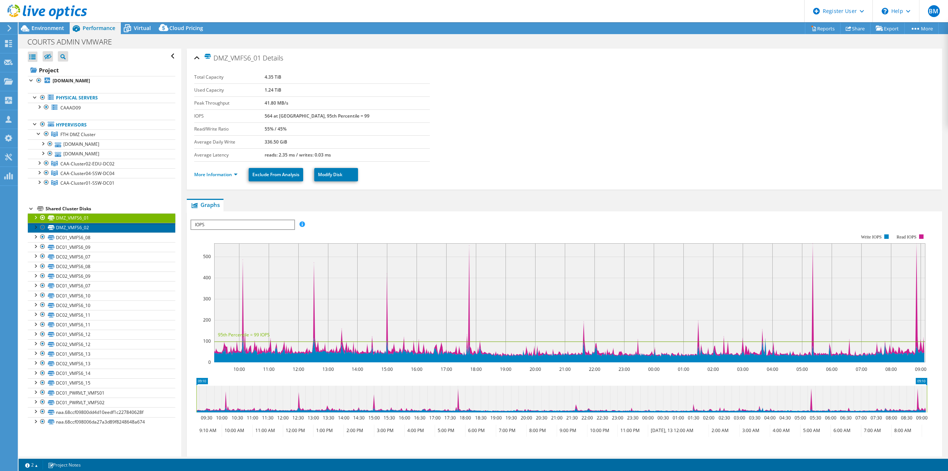
click at [82, 227] on link "DMZ_VMFS6_02" at bounding box center [102, 228] width 148 height 10
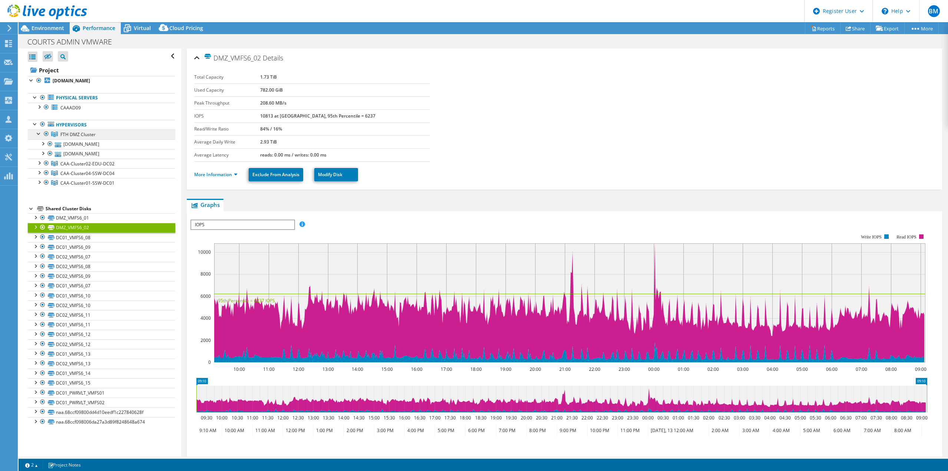
click at [86, 135] on span "FTH DMZ Cluster" at bounding box center [77, 134] width 35 height 6
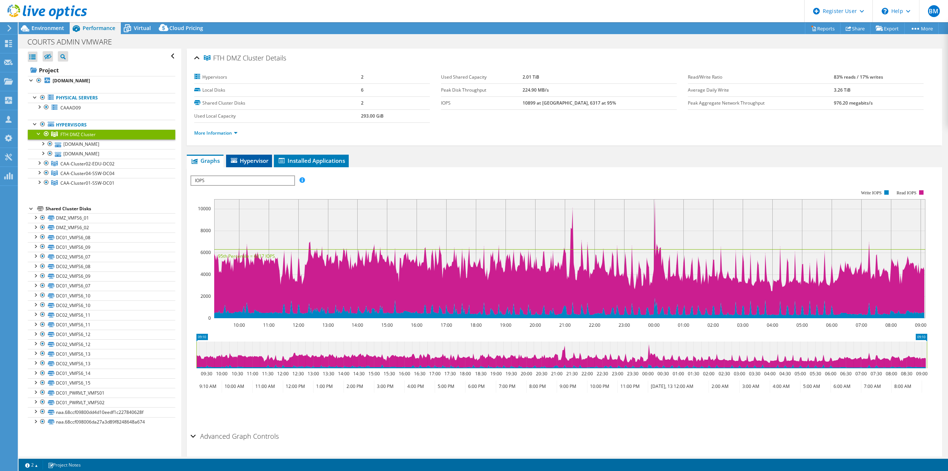
click at [241, 159] on span "Hypervisor" at bounding box center [249, 160] width 39 height 7
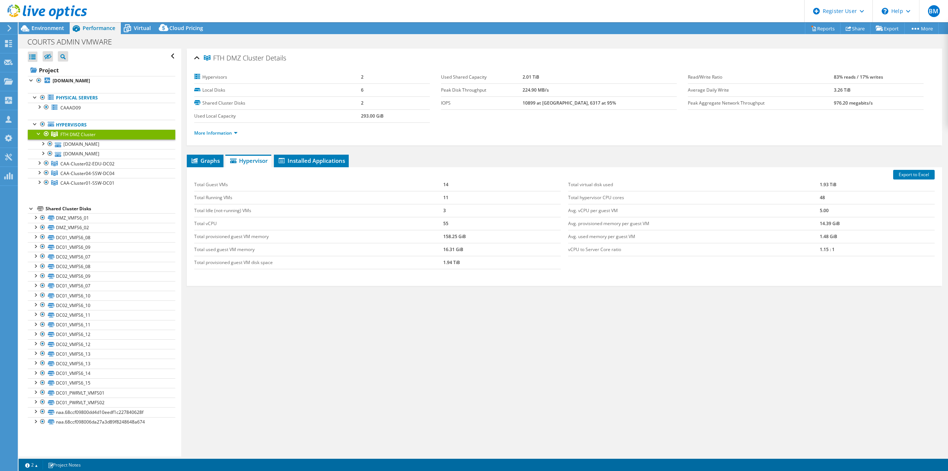
click at [41, 133] on div at bounding box center [38, 132] width 7 height 7
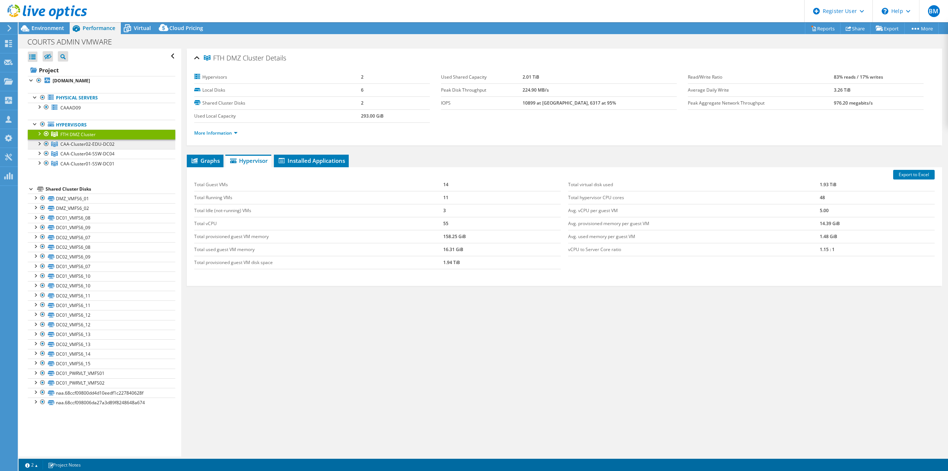
click at [82, 145] on span "CAA-Cluster02-EDU-DC02" at bounding box center [87, 144] width 54 height 6
drag, startPoint x: 289, startPoint y: 58, endPoint x: 215, endPoint y: 57, distance: 73.8
click at [215, 57] on span "CAA-Cluster02-EDU-DC02" at bounding box center [247, 57] width 86 height 7
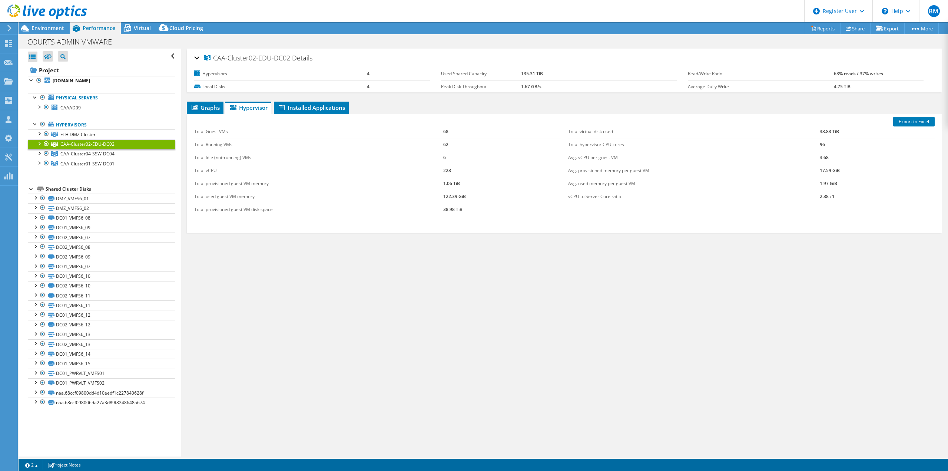
copy span "CAA-Cluster02-EDU-DC02"
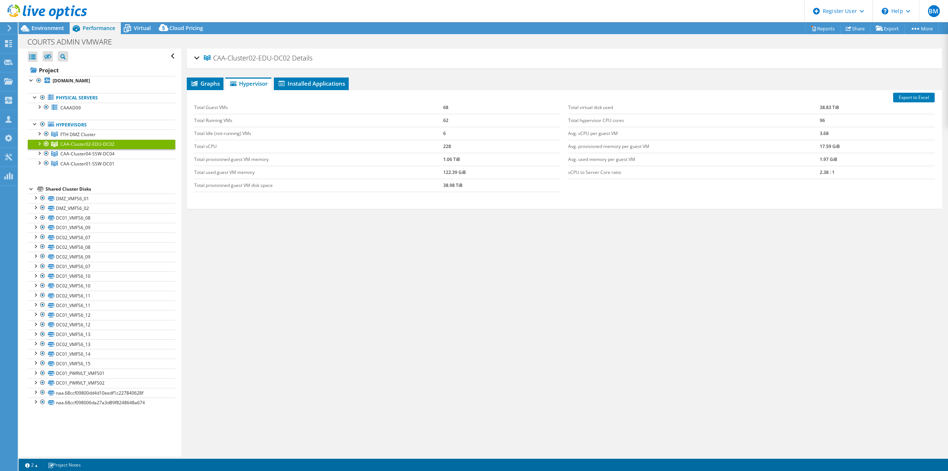
click at [40, 143] on div at bounding box center [38, 142] width 7 height 7
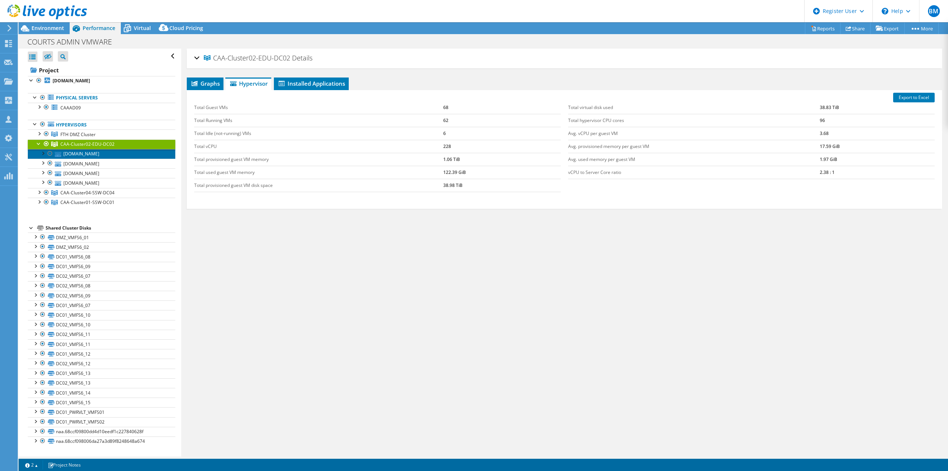
click at [93, 155] on link "[DOMAIN_NAME]" at bounding box center [102, 154] width 148 height 10
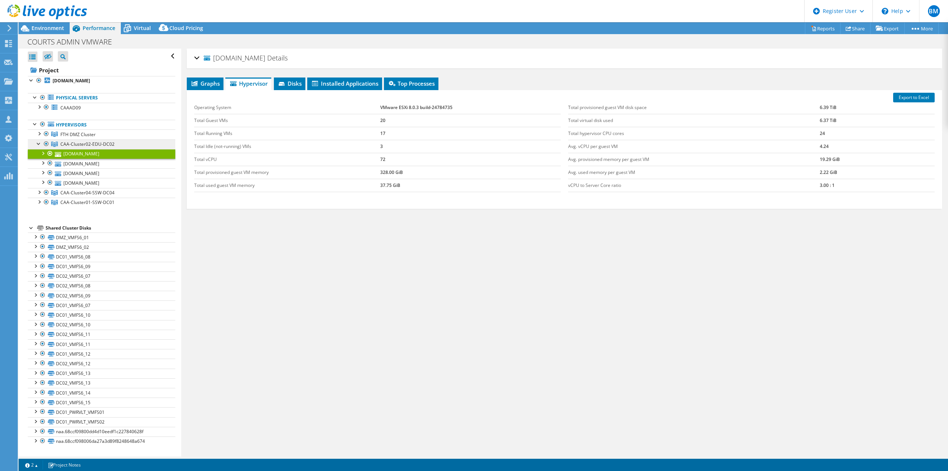
click at [90, 146] on span "CAA-Cluster02-EDU-DC02" at bounding box center [87, 144] width 54 height 6
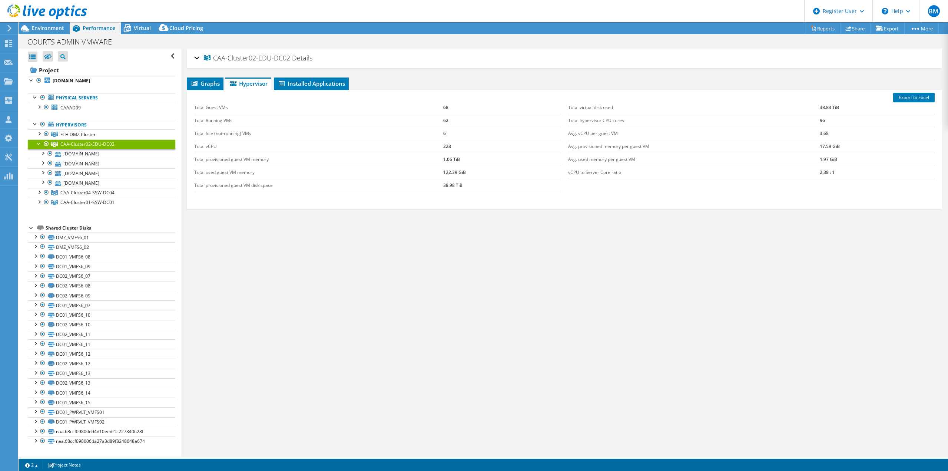
click at [197, 56] on div "CAA-Cluster02-EDU-DC02 Details" at bounding box center [564, 58] width 741 height 16
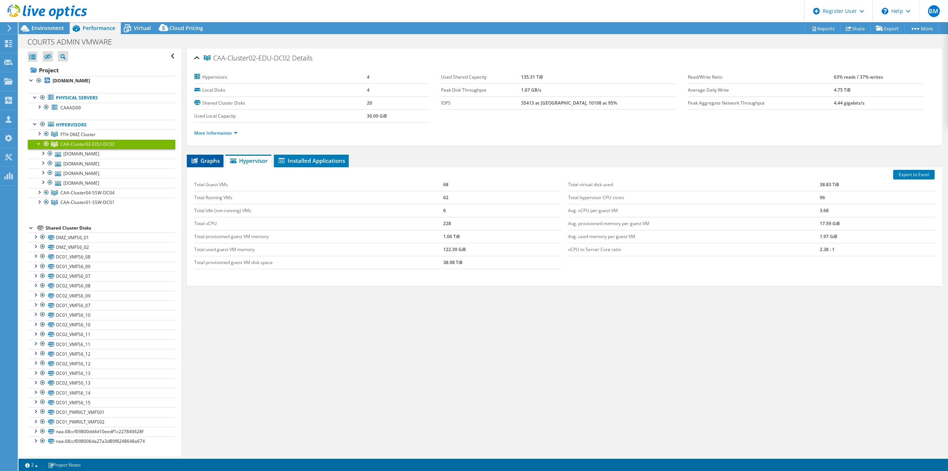
click at [198, 161] on span "Graphs" at bounding box center [205, 160] width 29 height 7
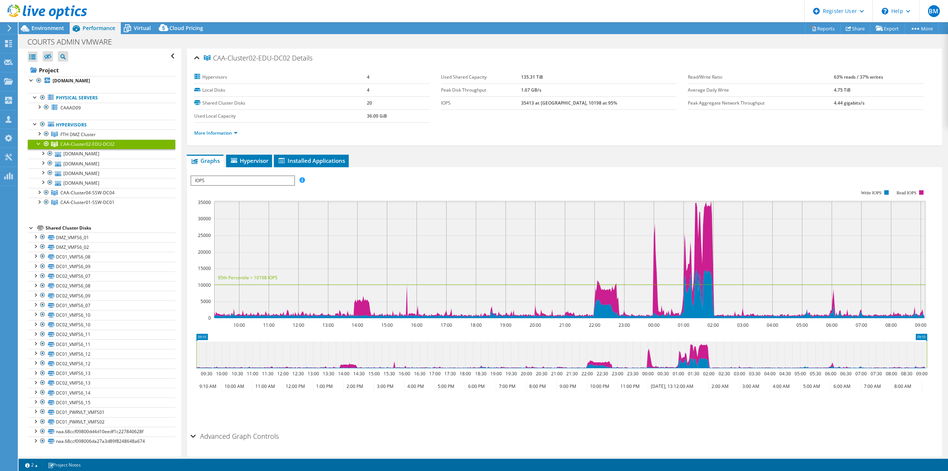
click at [261, 179] on span "IOPS" at bounding box center [242, 180] width 103 height 9
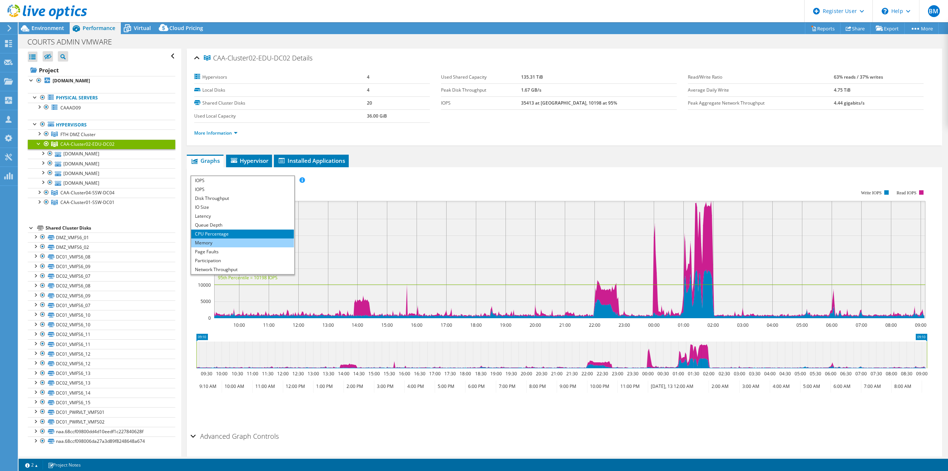
click at [249, 246] on li "Memory" at bounding box center [242, 242] width 103 height 9
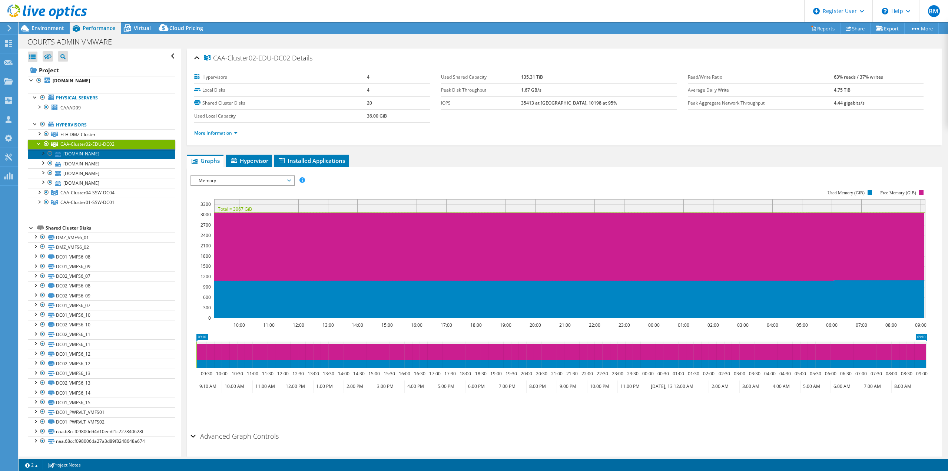
click at [95, 153] on link "[DOMAIN_NAME]" at bounding box center [102, 154] width 148 height 10
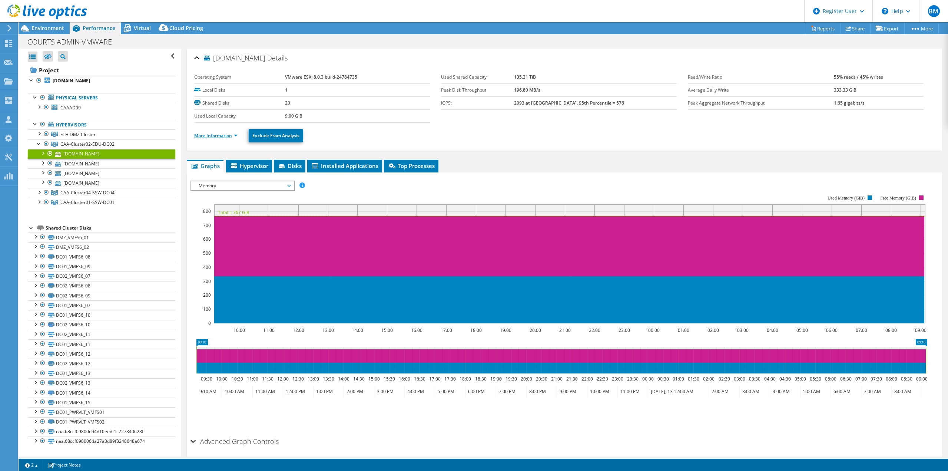
click at [204, 136] on link "More Information" at bounding box center [215, 135] width 43 height 6
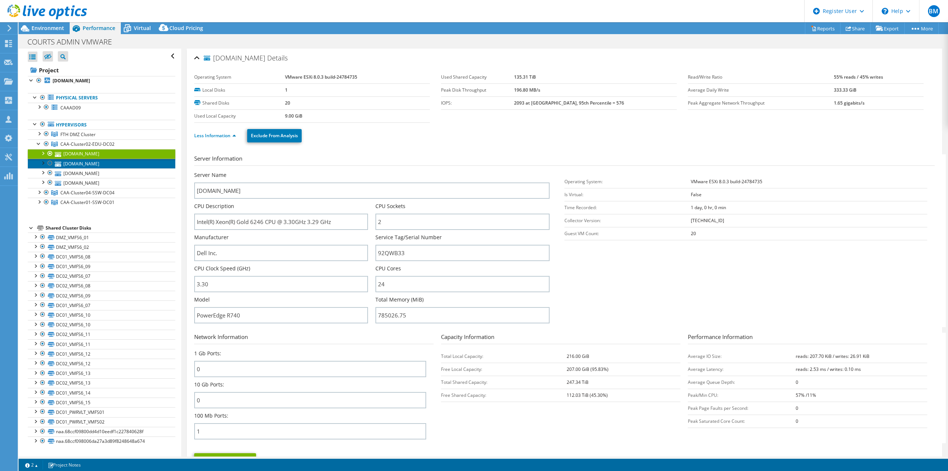
click at [99, 163] on link "[DOMAIN_NAME]" at bounding box center [102, 164] width 148 height 10
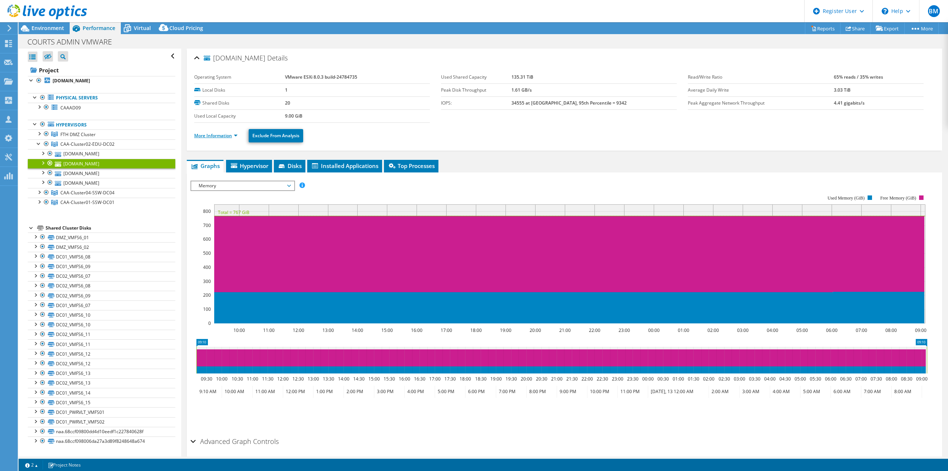
click at [208, 133] on link "More Information" at bounding box center [215, 135] width 43 height 6
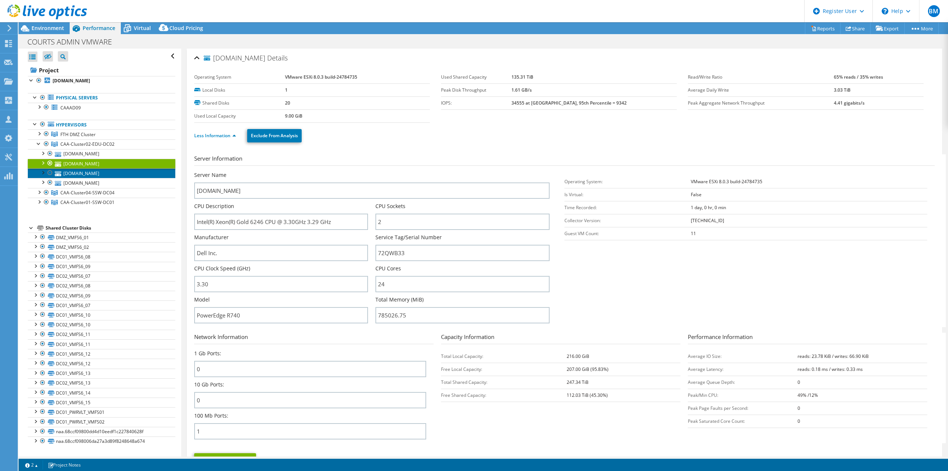
click at [90, 175] on link "[DOMAIN_NAME]" at bounding box center [102, 173] width 148 height 10
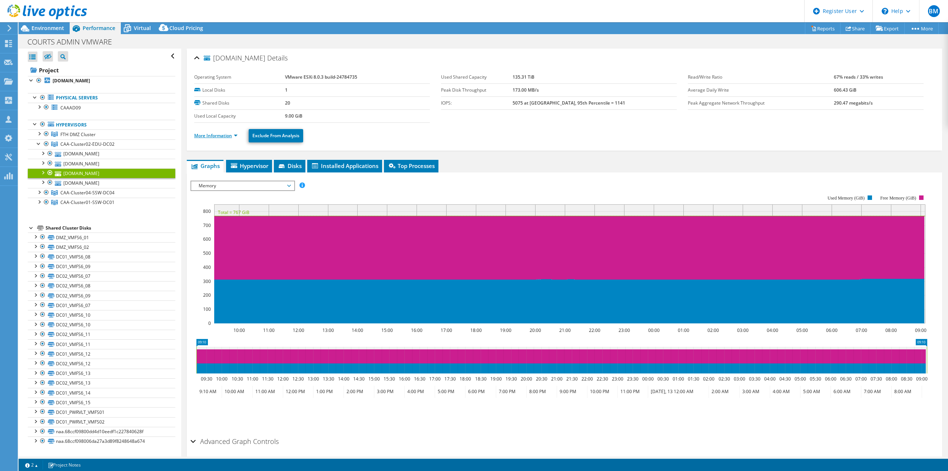
click at [216, 135] on link "More Information" at bounding box center [215, 135] width 43 height 6
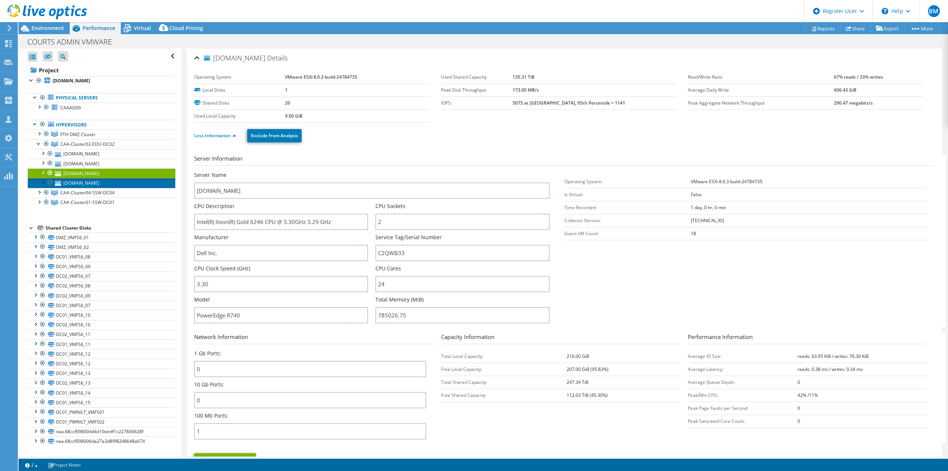
click at [105, 184] on link "[DOMAIN_NAME]" at bounding box center [102, 183] width 148 height 10
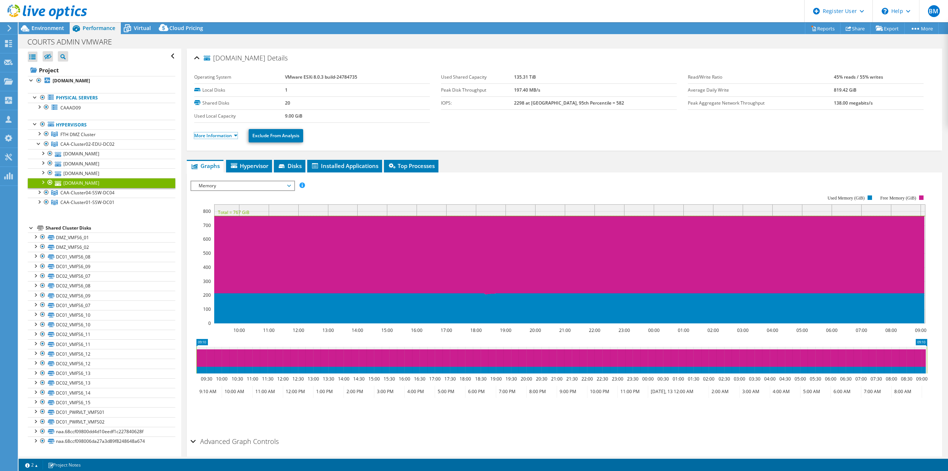
click at [213, 136] on link "More Information" at bounding box center [215, 135] width 43 height 6
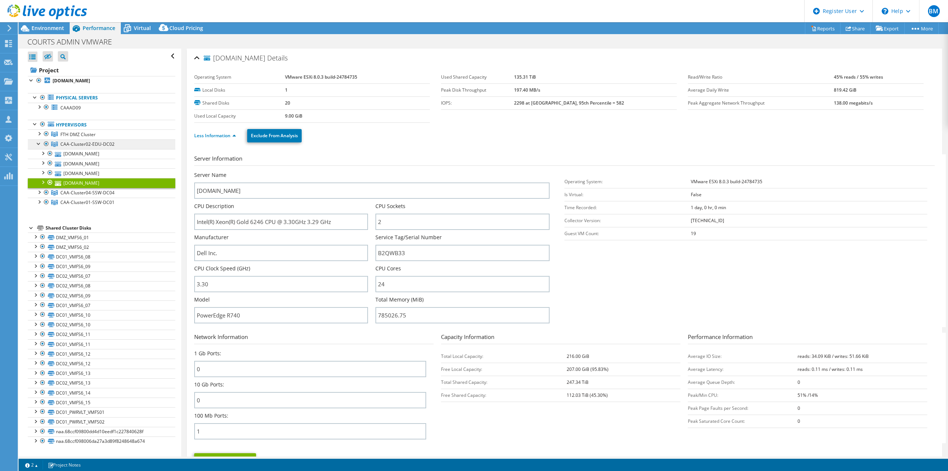
click at [86, 143] on span "CAA-Cluster02-EDU-DC02" at bounding box center [87, 144] width 54 height 6
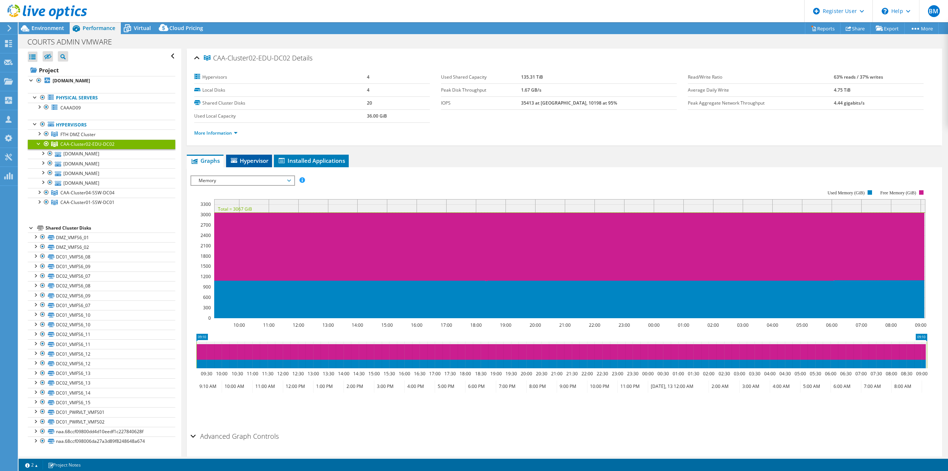
click at [251, 159] on span "Hypervisor" at bounding box center [249, 160] width 39 height 7
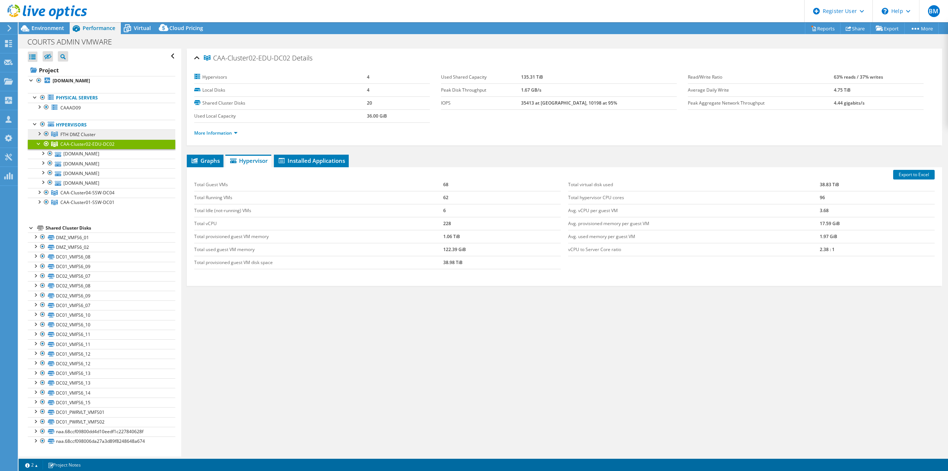
click at [84, 133] on span "FTH DMZ Cluster" at bounding box center [77, 134] width 35 height 6
click at [103, 146] on span "CAA-Cluster02-EDU-DC02" at bounding box center [87, 144] width 54 height 6
click at [220, 135] on link "More Information" at bounding box center [215, 133] width 43 height 6
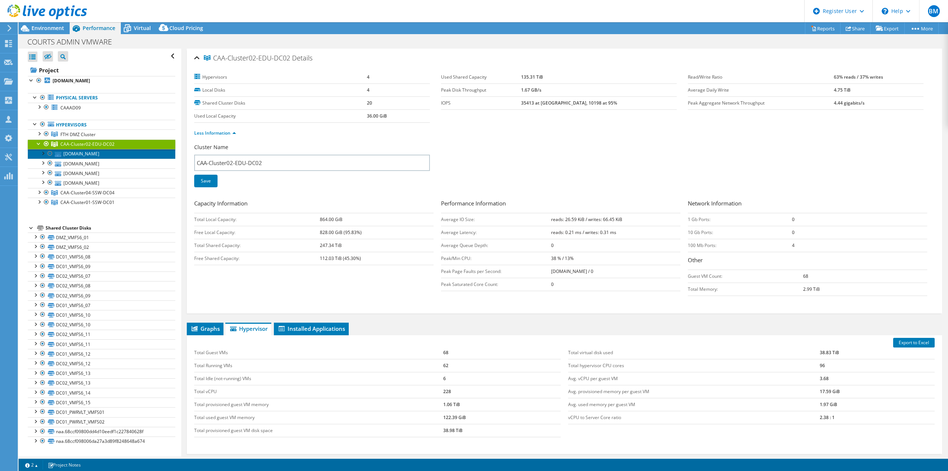
click at [98, 152] on link "[DOMAIN_NAME]" at bounding box center [102, 154] width 148 height 10
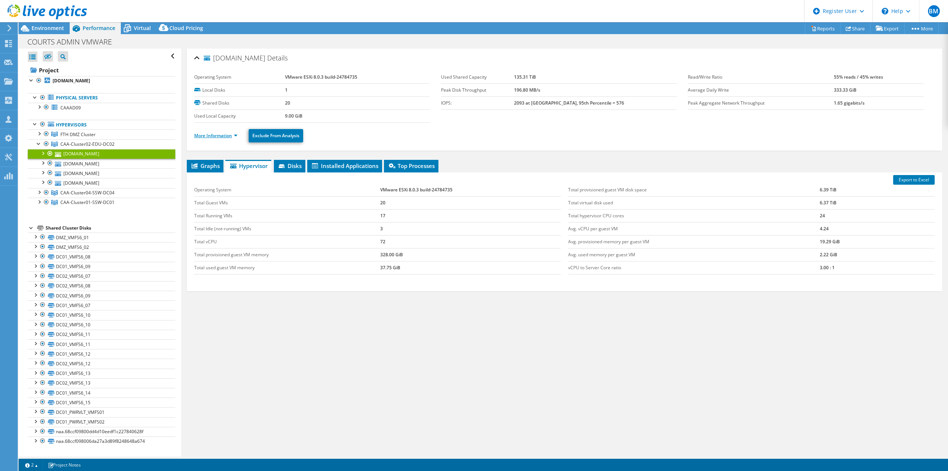
click at [218, 135] on link "More Information" at bounding box center [215, 135] width 43 height 6
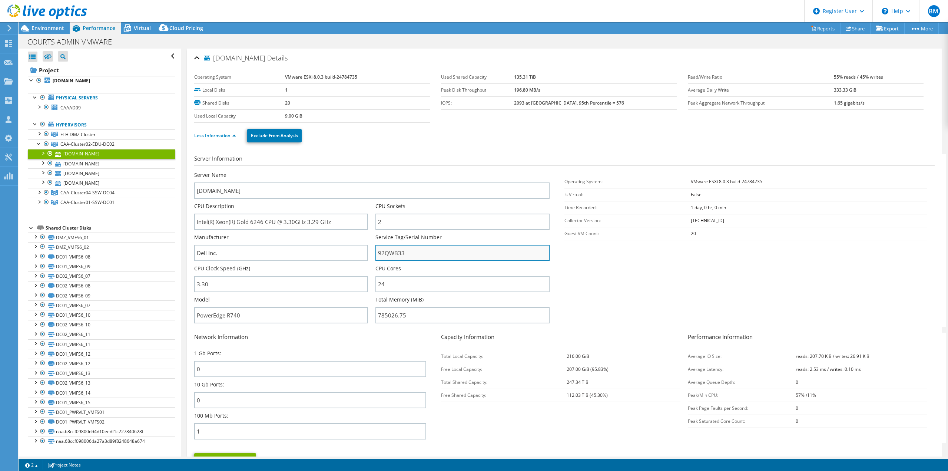
click at [393, 251] on input "92QWB33" at bounding box center [463, 253] width 174 height 16
click at [83, 192] on span "CAA-Cluster04-SSW-DC04" at bounding box center [87, 192] width 54 height 6
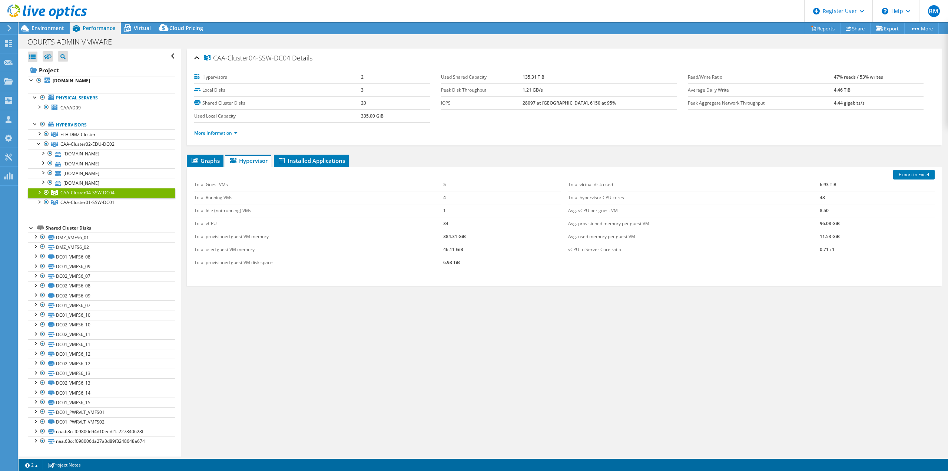
click at [277, 59] on span "CAA-Cluster04-SSW-DC04" at bounding box center [247, 57] width 86 height 7
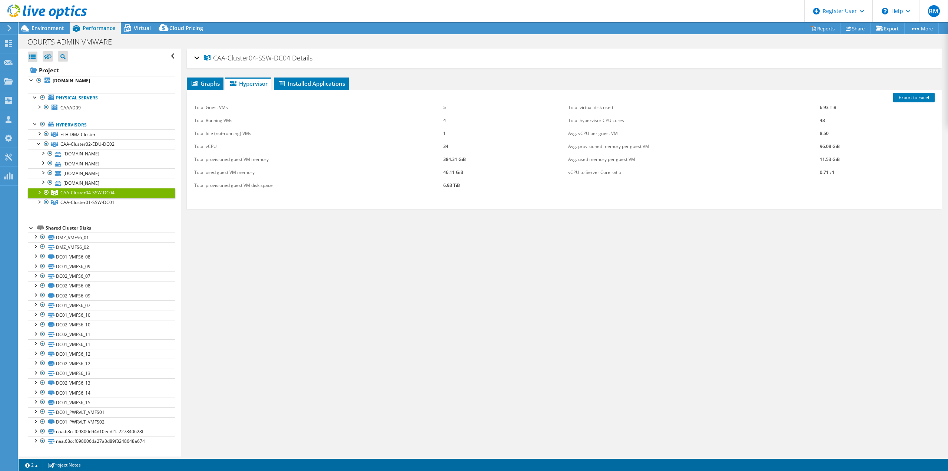
drag, startPoint x: 289, startPoint y: 58, endPoint x: 215, endPoint y: 59, distance: 74.1
click at [215, 59] on h2 "CAA-Cluster04-SSW-DC04 Details" at bounding box center [253, 57] width 118 height 15
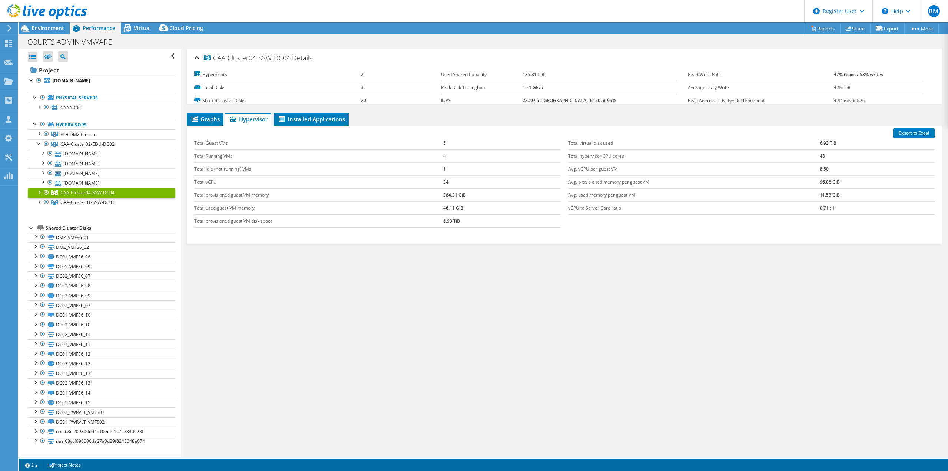
copy span "CAA-Cluster04-SSW-DC04"
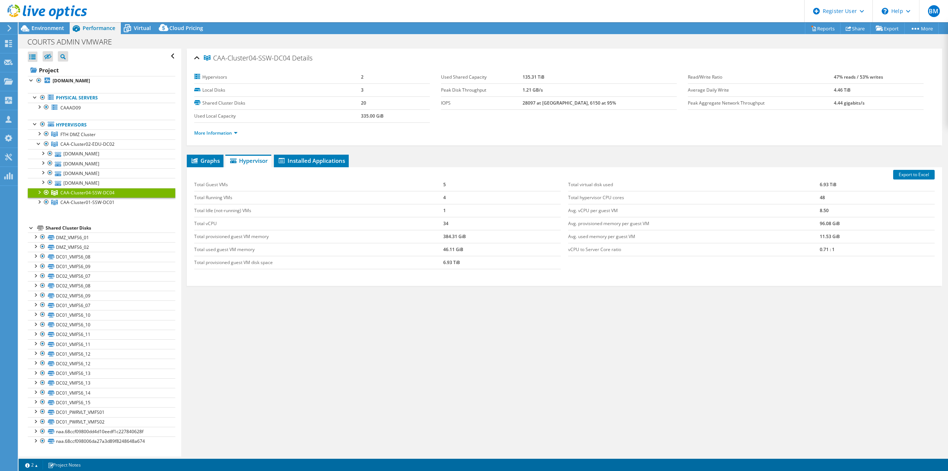
click at [38, 192] on div at bounding box center [38, 191] width 7 height 7
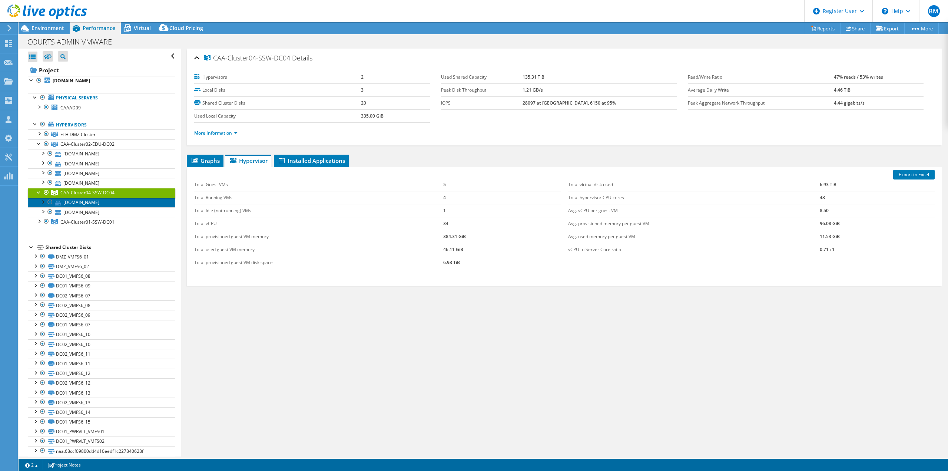
click at [80, 201] on link "[DOMAIN_NAME]" at bounding box center [102, 203] width 148 height 10
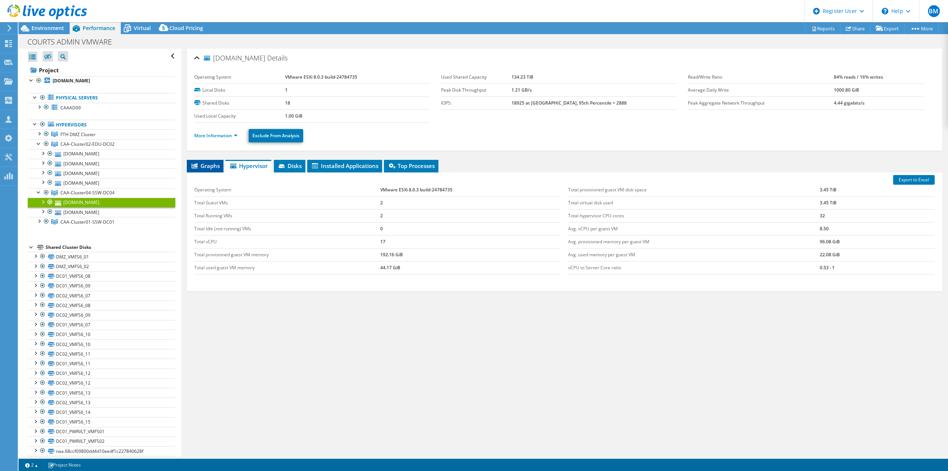
click at [204, 166] on span "Graphs" at bounding box center [205, 165] width 29 height 7
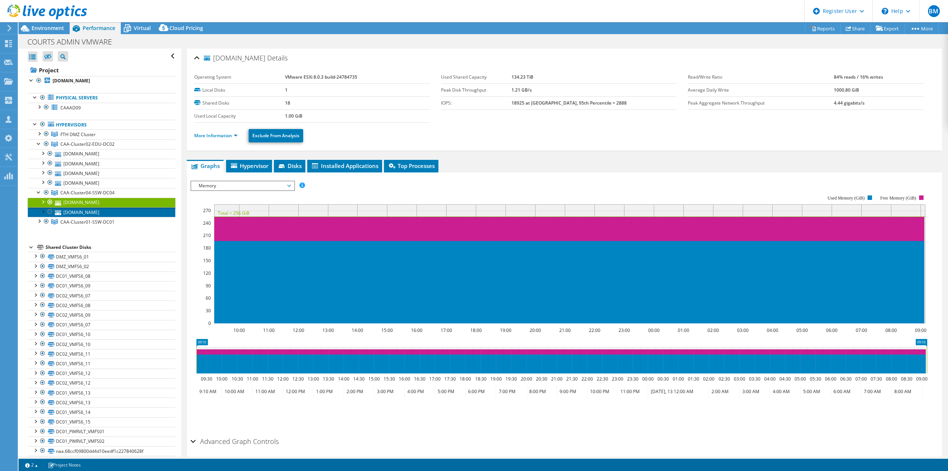
click at [96, 213] on link "[DOMAIN_NAME]" at bounding box center [102, 212] width 148 height 10
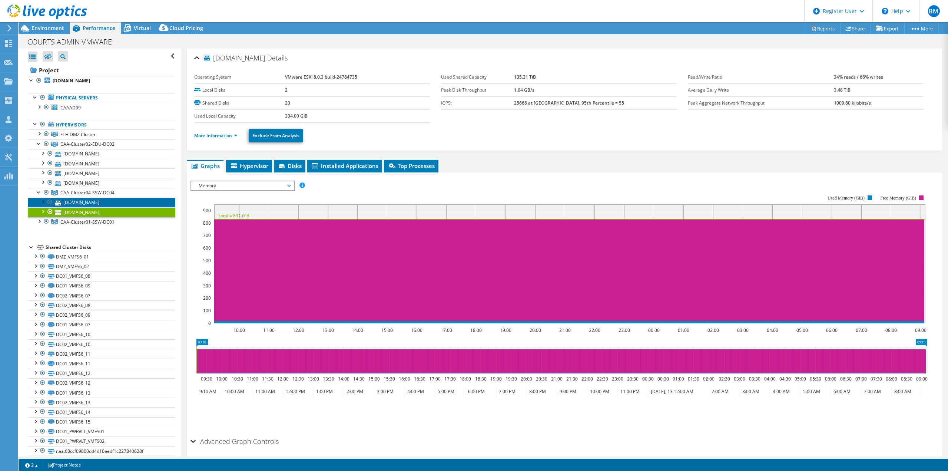
click at [97, 204] on link "[DOMAIN_NAME]" at bounding box center [102, 203] width 148 height 10
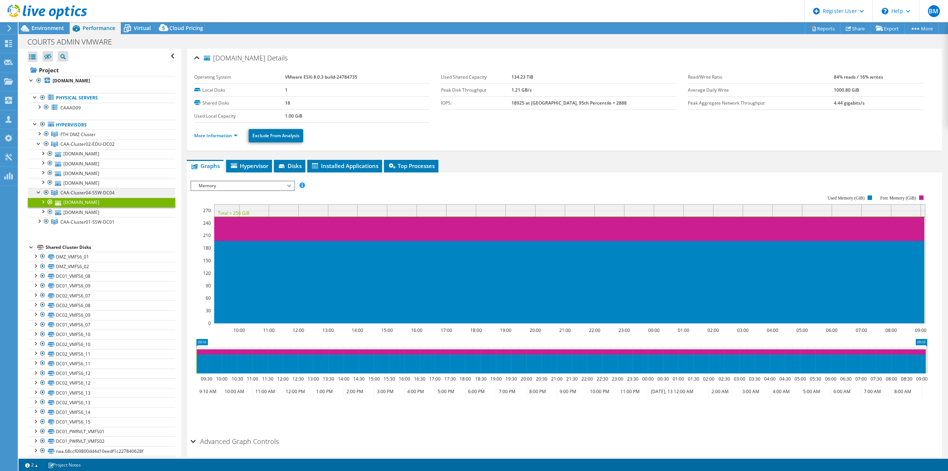
click at [88, 192] on span "CAA-Cluster04-SSW-DC04" at bounding box center [87, 192] width 54 height 6
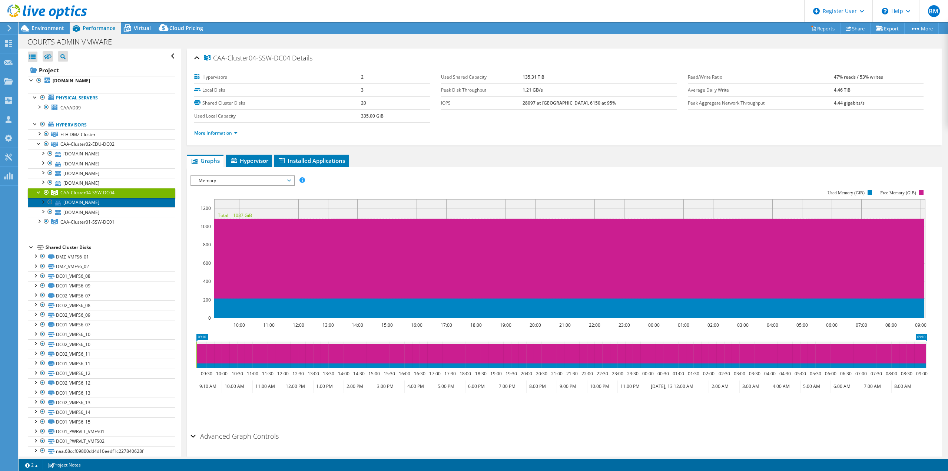
click at [96, 202] on link "[DOMAIN_NAME]" at bounding box center [102, 203] width 148 height 10
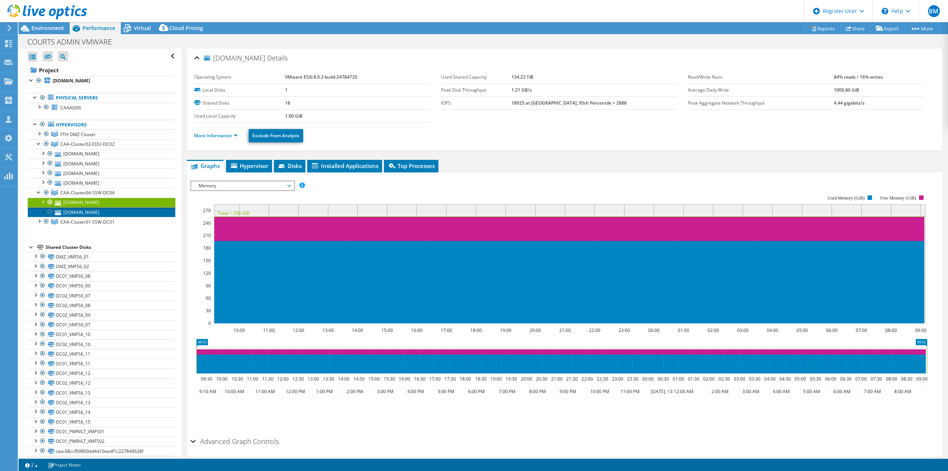
click at [95, 212] on link "[DOMAIN_NAME]" at bounding box center [102, 212] width 148 height 10
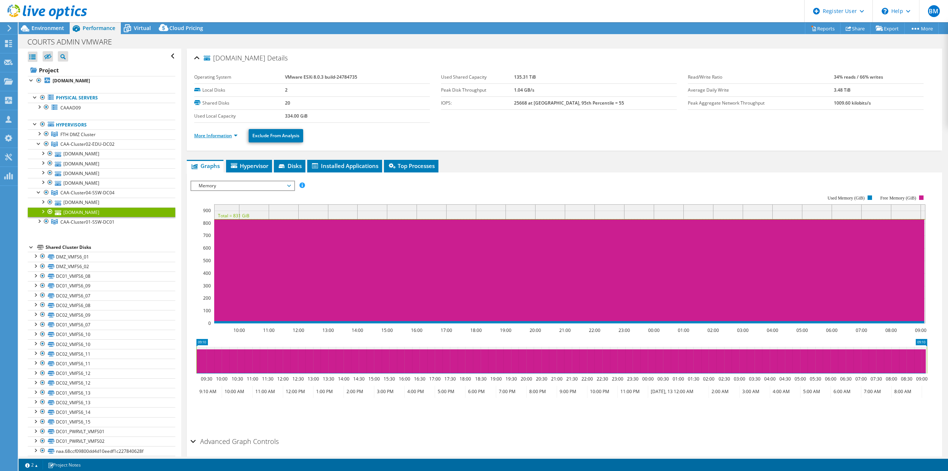
click at [212, 137] on link "More Information" at bounding box center [215, 135] width 43 height 6
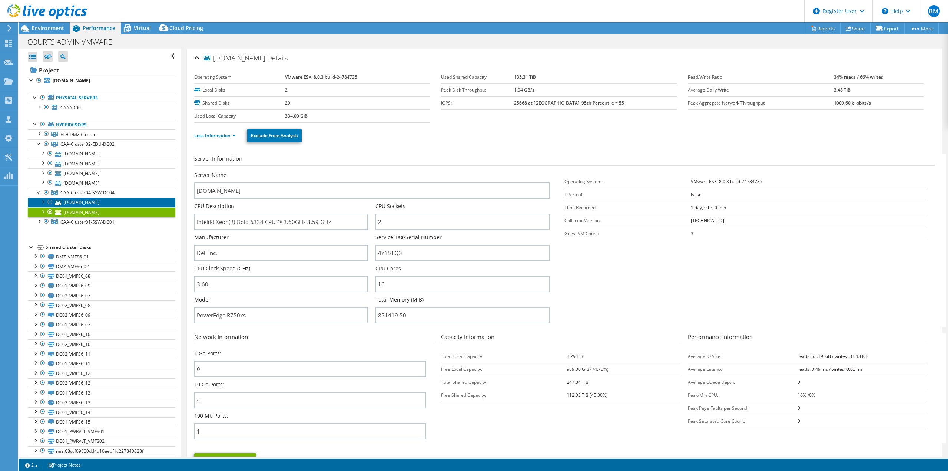
click at [79, 200] on link "[DOMAIN_NAME]" at bounding box center [102, 203] width 148 height 10
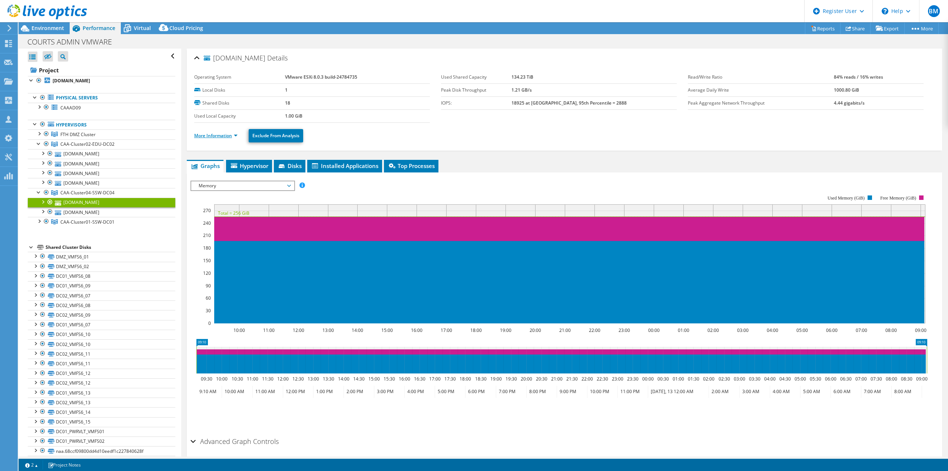
click at [218, 135] on link "More Information" at bounding box center [215, 135] width 43 height 6
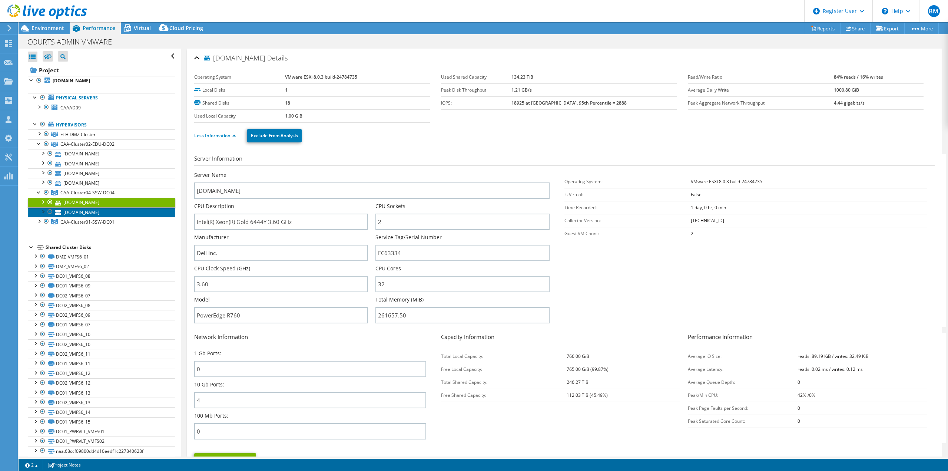
click at [95, 213] on link "[DOMAIN_NAME]" at bounding box center [102, 212] width 148 height 10
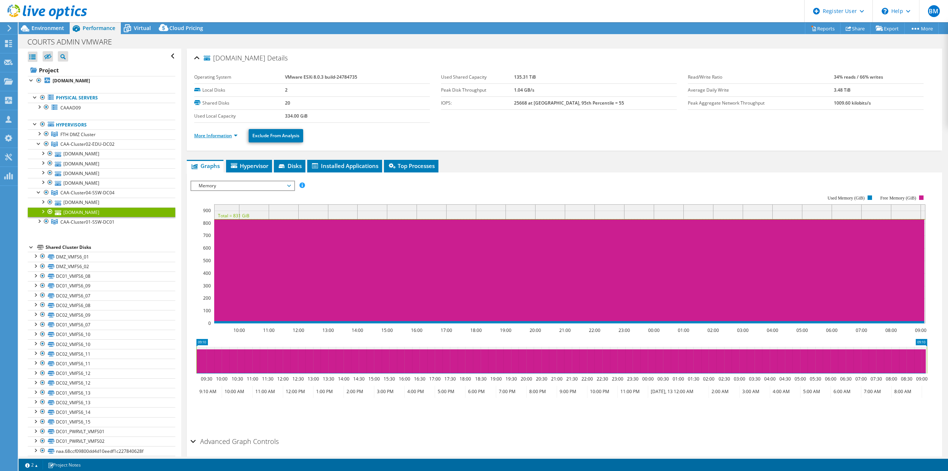
click at [210, 137] on link "More Information" at bounding box center [215, 135] width 43 height 6
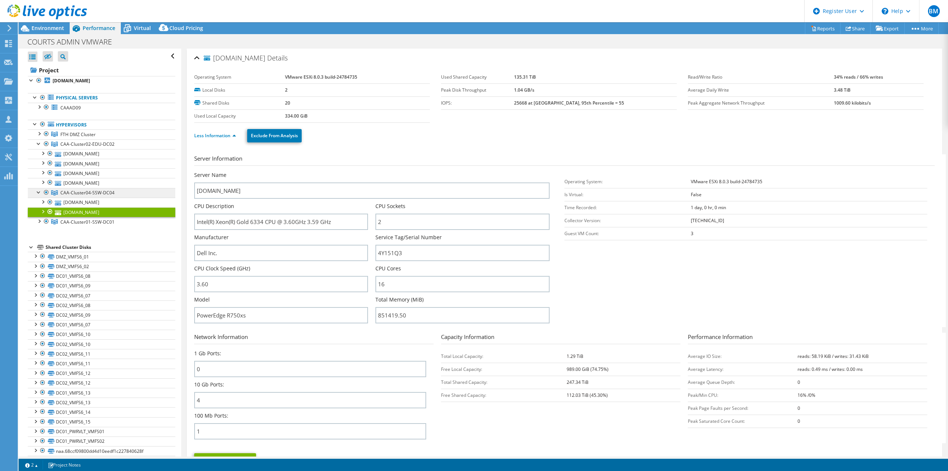
click at [93, 193] on span "CAA-Cluster04-SSW-DC04" at bounding box center [87, 192] width 54 height 6
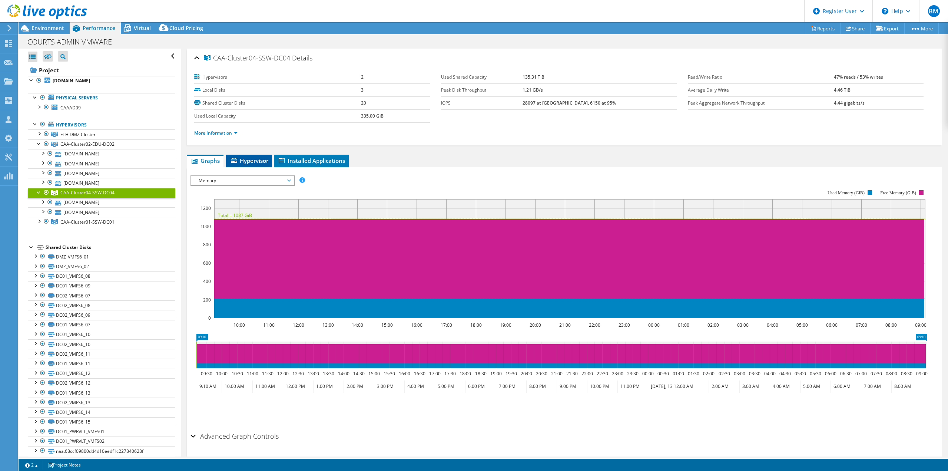
click at [251, 158] on span "Hypervisor" at bounding box center [249, 160] width 39 height 7
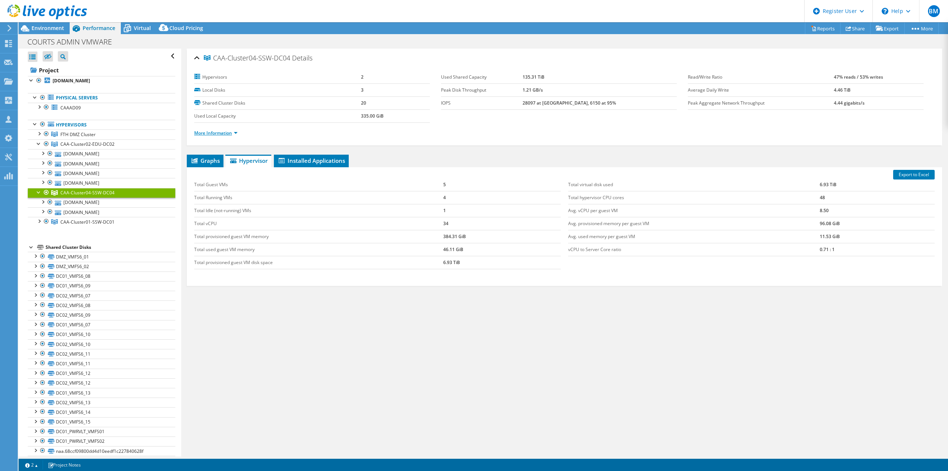
click at [225, 131] on link "More Information" at bounding box center [215, 133] width 43 height 6
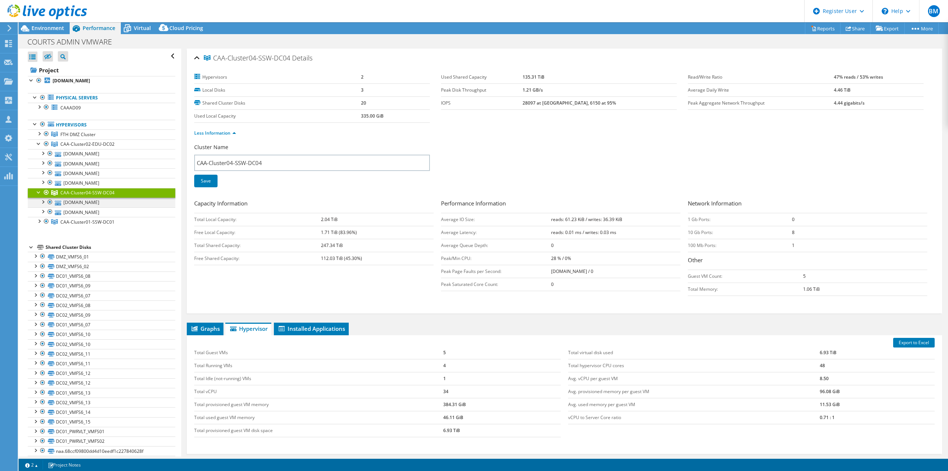
click at [43, 205] on div at bounding box center [42, 201] width 7 height 7
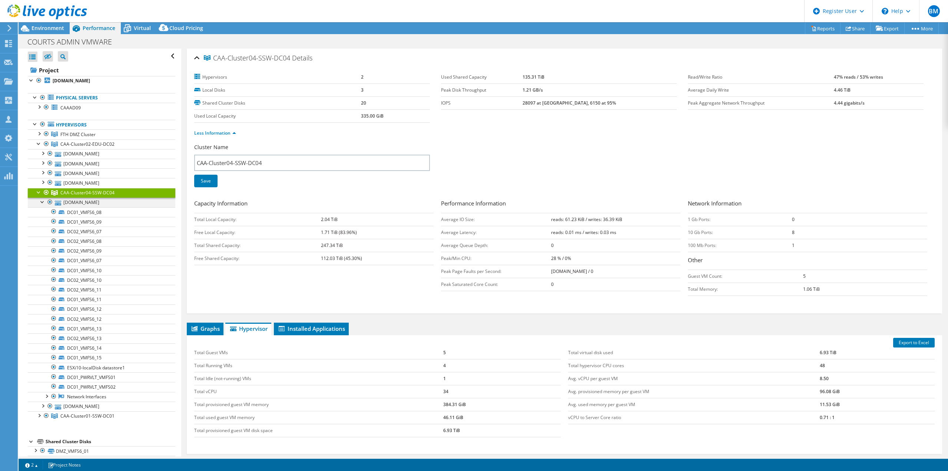
click at [43, 205] on div at bounding box center [42, 201] width 7 height 7
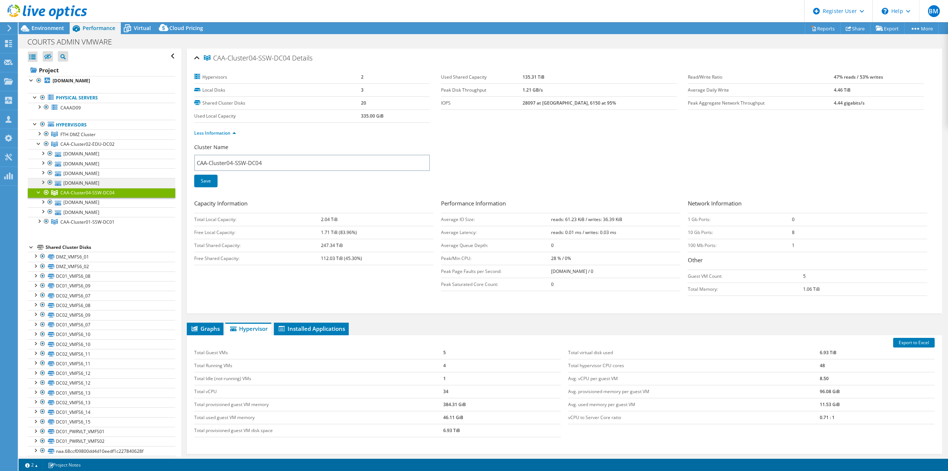
click at [40, 181] on div at bounding box center [42, 181] width 7 height 7
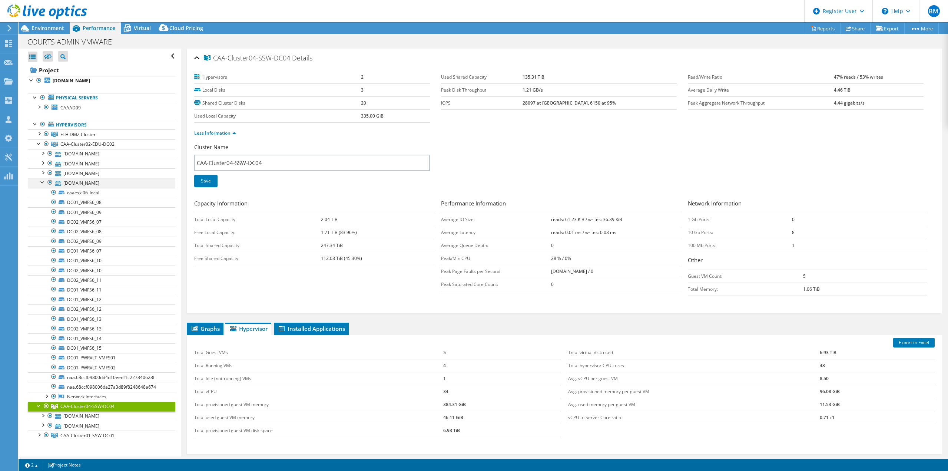
click at [40, 182] on div at bounding box center [42, 181] width 7 height 7
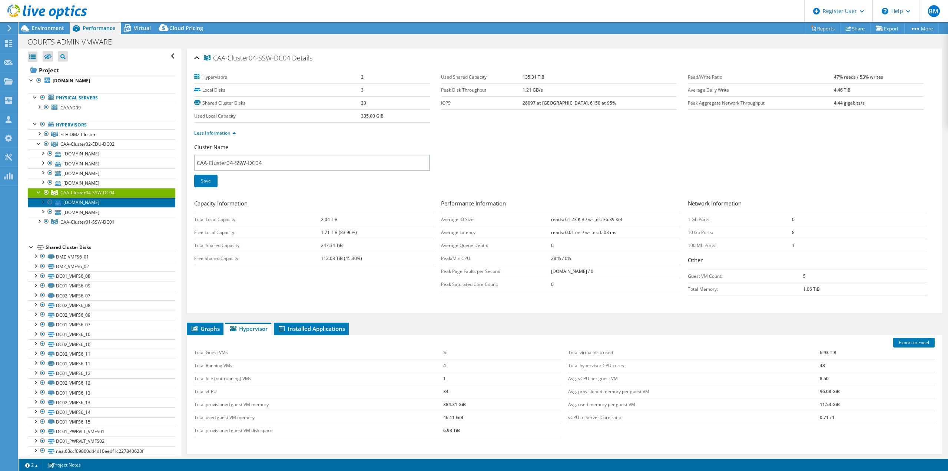
click at [118, 204] on link "[DOMAIN_NAME]" at bounding box center [102, 203] width 148 height 10
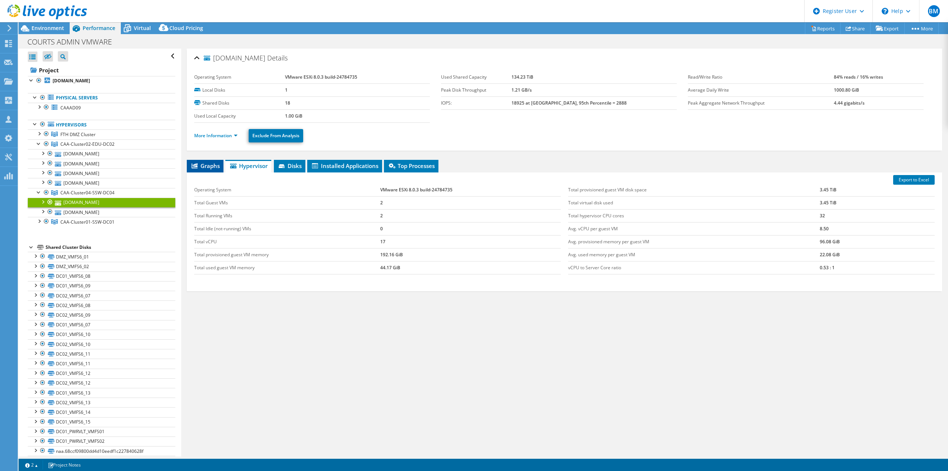
click at [212, 164] on span "Graphs" at bounding box center [205, 165] width 29 height 7
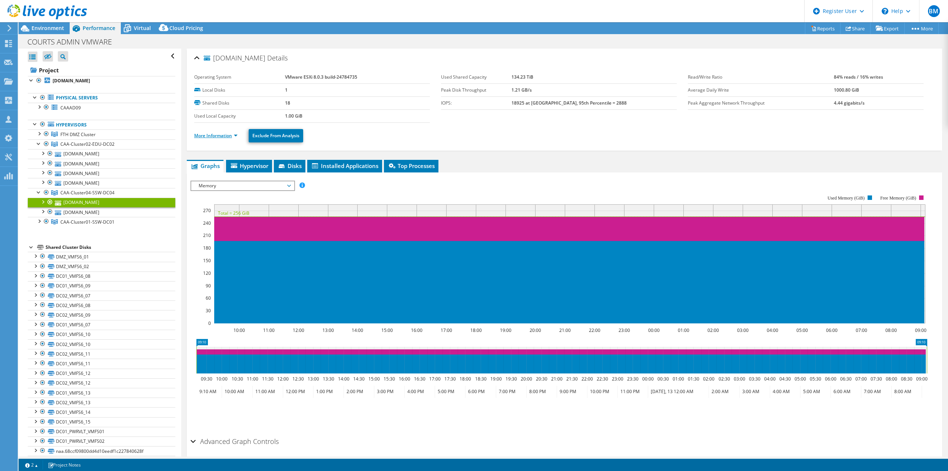
click at [210, 135] on link "More Information" at bounding box center [215, 135] width 43 height 6
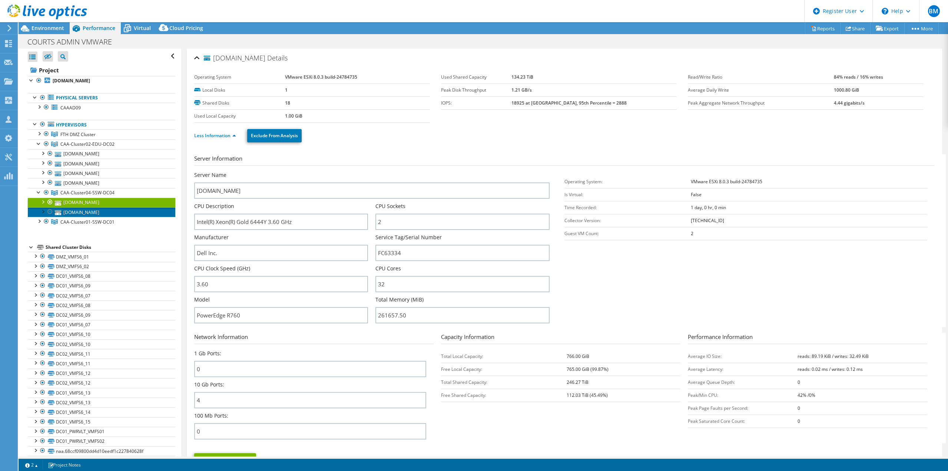
click at [108, 211] on link "[DOMAIN_NAME]" at bounding box center [102, 212] width 148 height 10
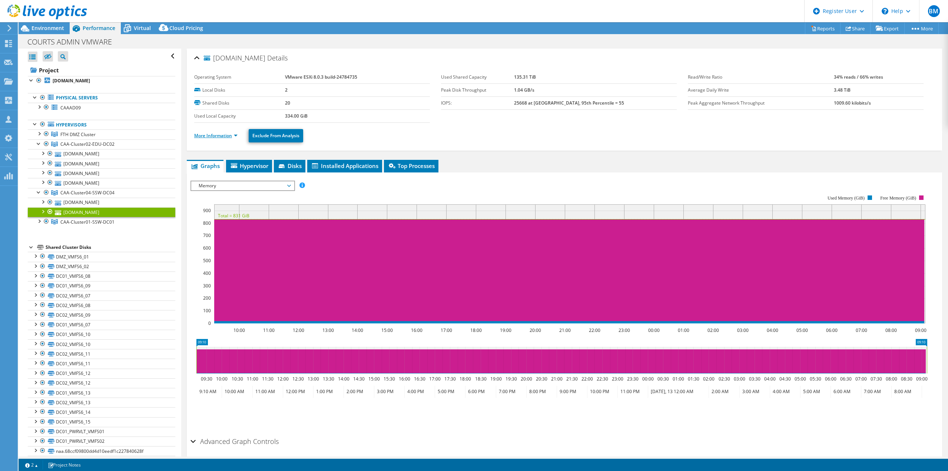
click at [211, 137] on link "More Information" at bounding box center [215, 135] width 43 height 6
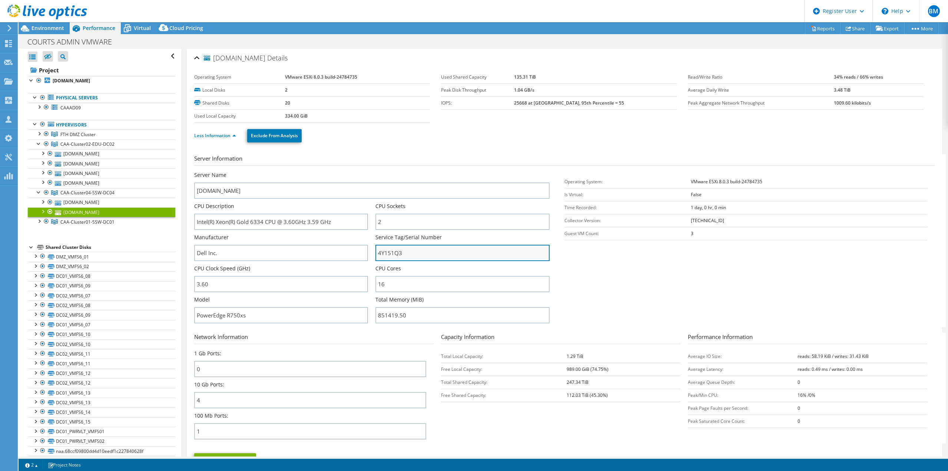
click at [389, 249] on input "4Y151Q3" at bounding box center [463, 253] width 174 height 16
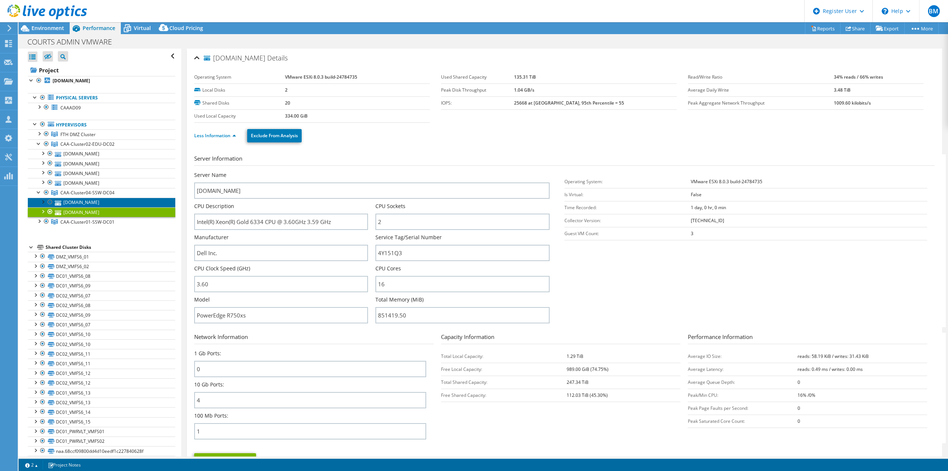
click at [103, 202] on link "[DOMAIN_NAME]" at bounding box center [102, 203] width 148 height 10
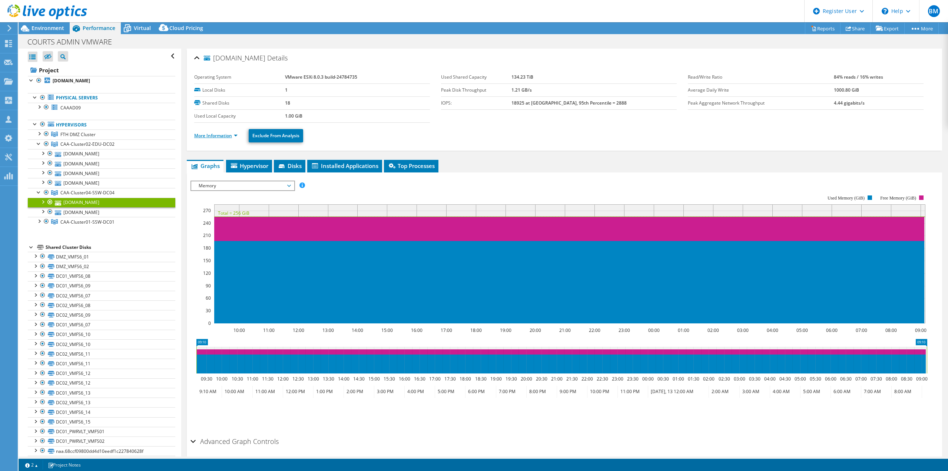
click at [217, 133] on link "More Information" at bounding box center [215, 135] width 43 height 6
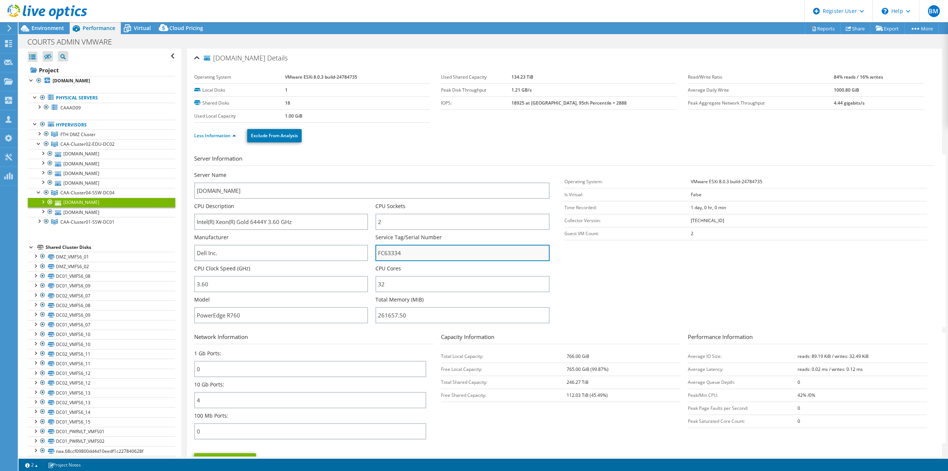
click at [391, 250] on input "FC63334" at bounding box center [463, 253] width 174 height 16
click at [96, 221] on span "CAA-Cluster01-SSW-DC01" at bounding box center [87, 222] width 54 height 6
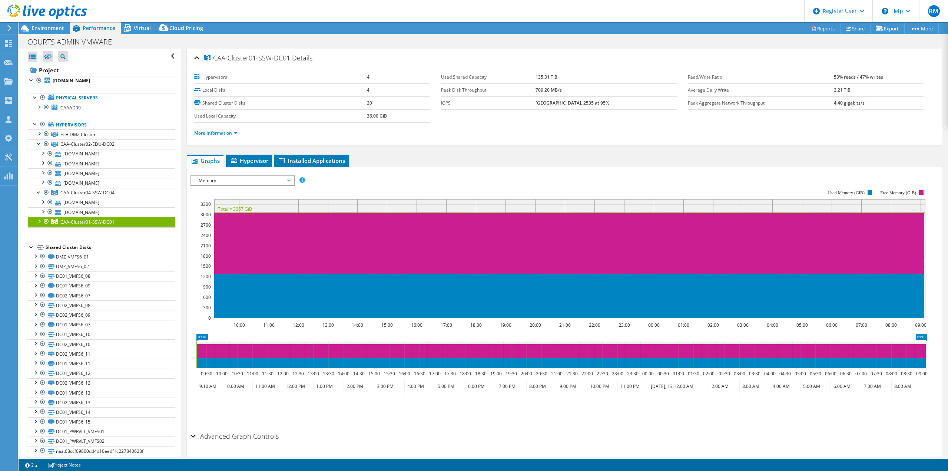
drag, startPoint x: 288, startPoint y: 58, endPoint x: 240, endPoint y: 58, distance: 48.2
click at [240, 58] on span "CAA-Cluster01-SSW-DC01" at bounding box center [247, 57] width 86 height 7
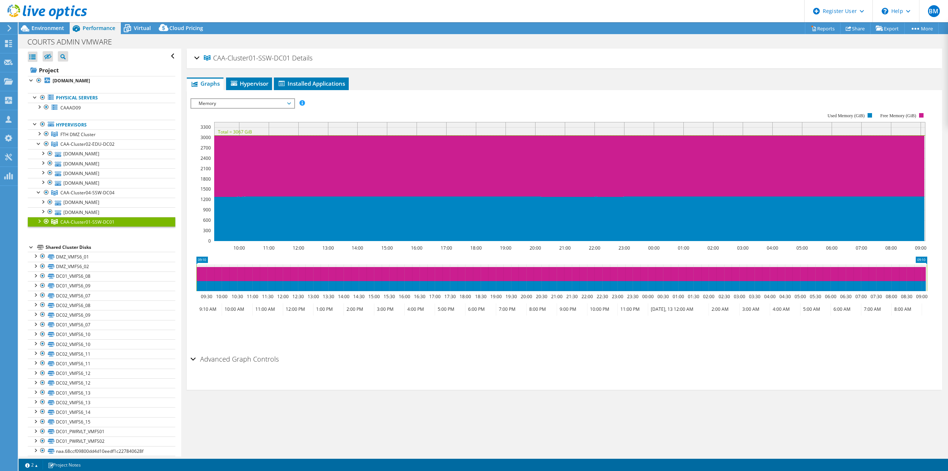
drag, startPoint x: 214, startPoint y: 58, endPoint x: 290, endPoint y: 59, distance: 76.4
click at [290, 59] on span "CAA-Cluster01-SSW-DC01" at bounding box center [247, 57] width 86 height 7
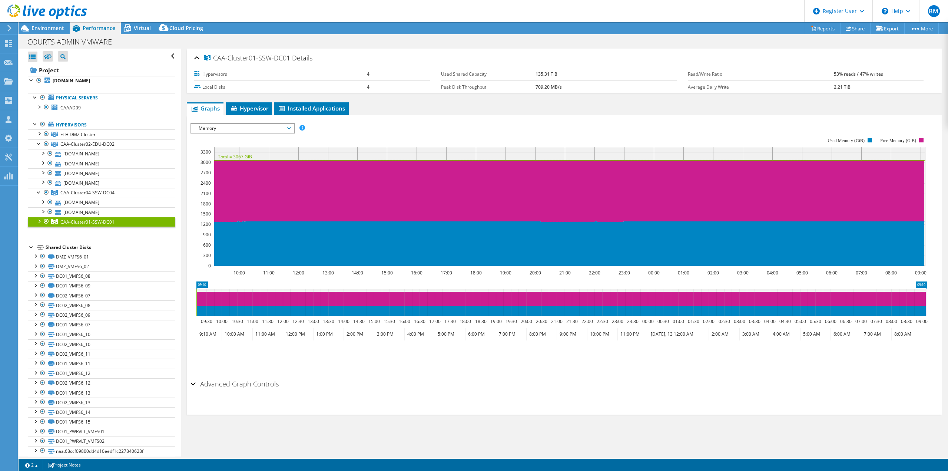
copy span "CAA-Cluster01-SSW-DC01"
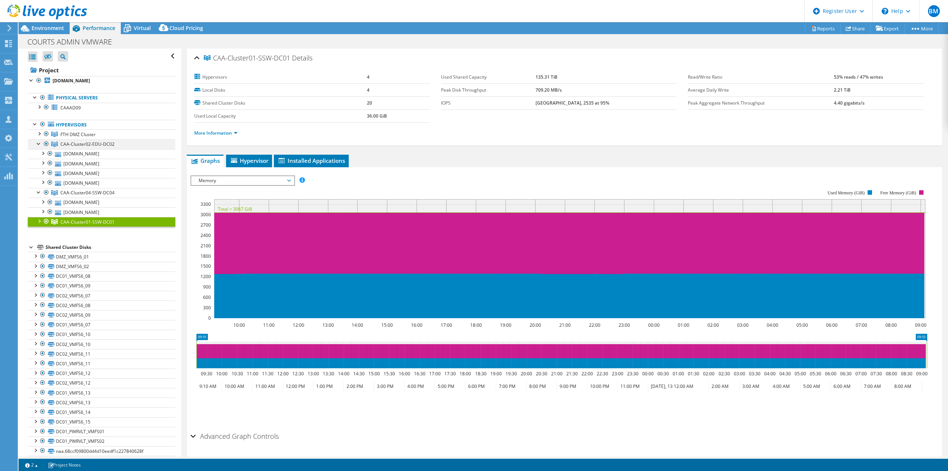
click at [37, 144] on div at bounding box center [38, 142] width 7 height 7
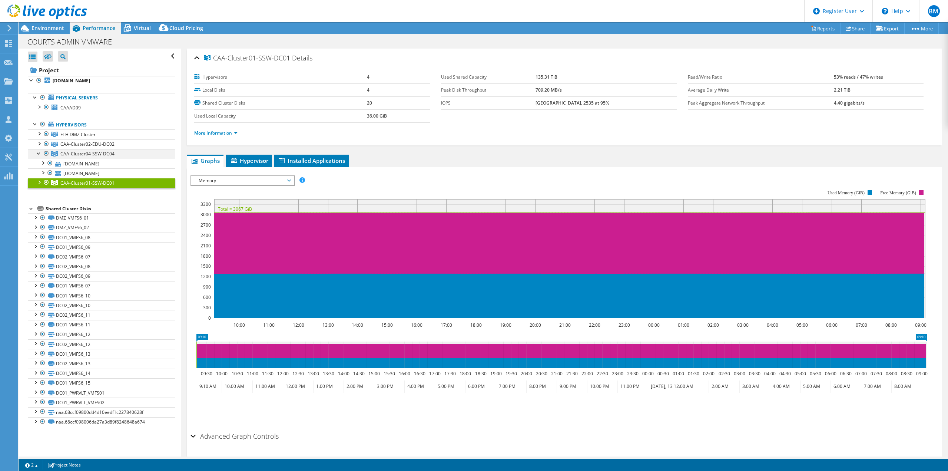
click at [37, 152] on div at bounding box center [38, 152] width 7 height 7
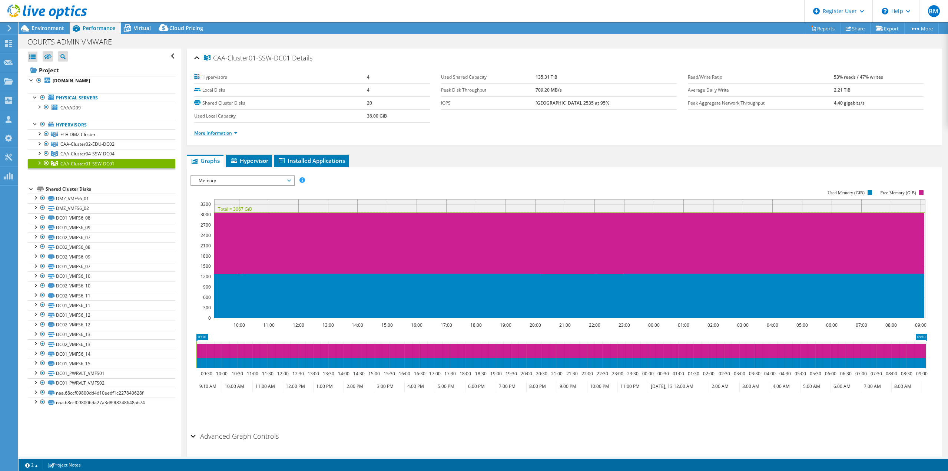
click at [220, 132] on link "More Information" at bounding box center [215, 133] width 43 height 6
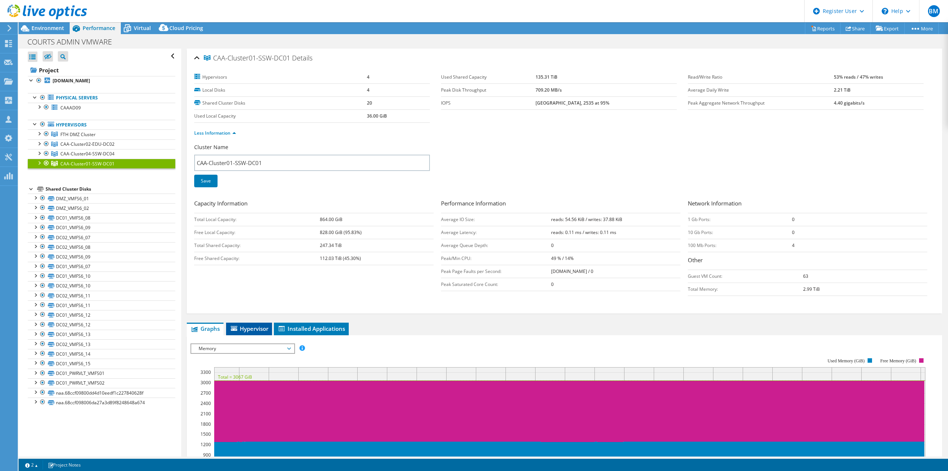
click at [269, 326] on li "Hypervisor" at bounding box center [249, 329] width 46 height 13
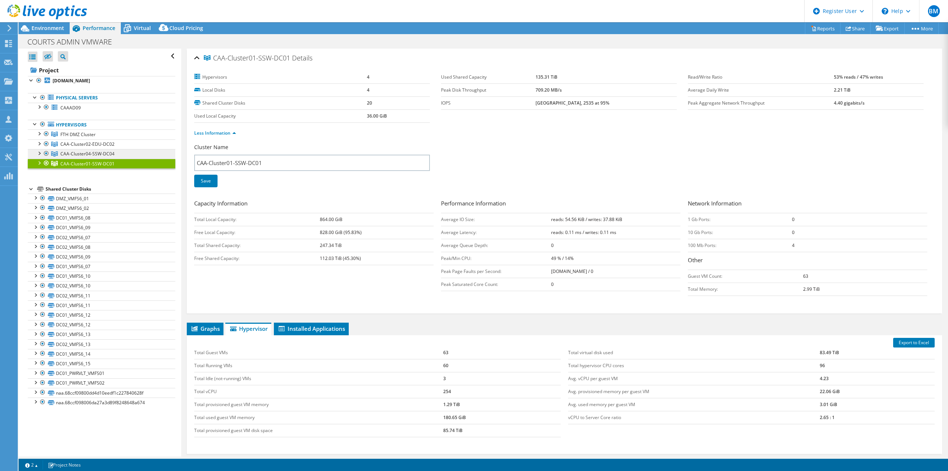
click at [78, 155] on span "CAA-Cluster04-SSW-DC04" at bounding box center [87, 154] width 54 height 6
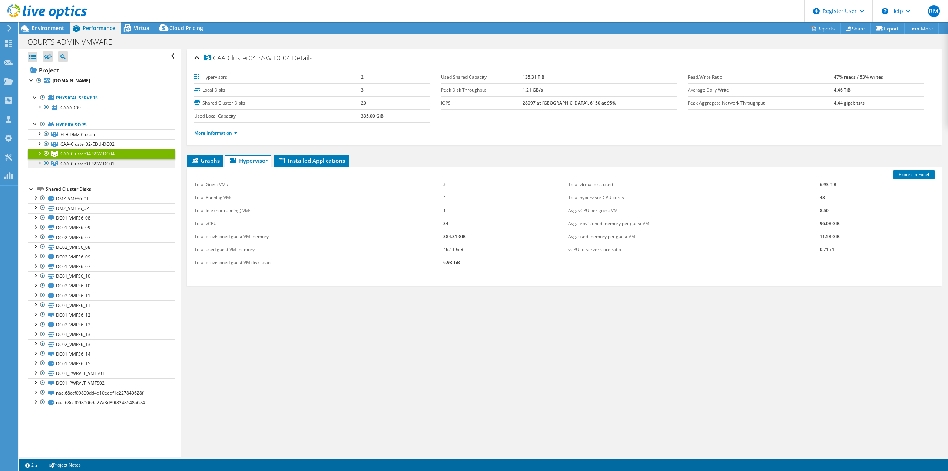
click at [87, 161] on span "CAA-Cluster01-SSW-DC01" at bounding box center [87, 164] width 54 height 6
click at [39, 162] on div at bounding box center [38, 162] width 7 height 7
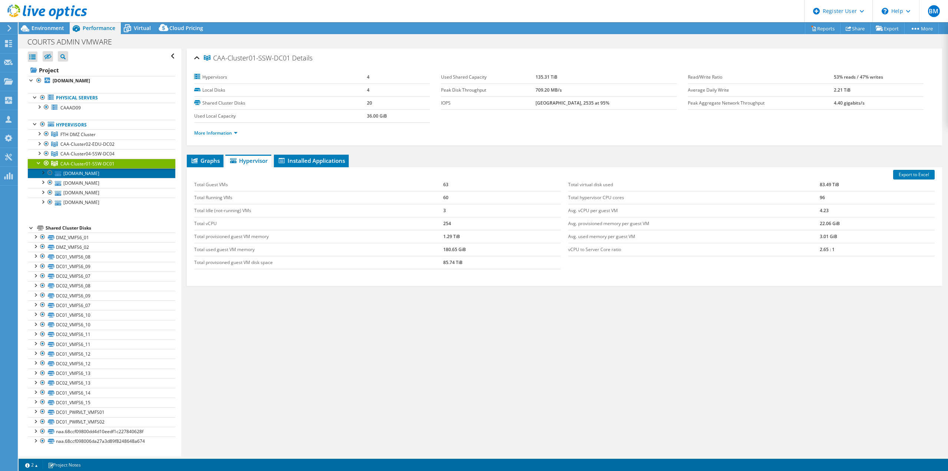
click at [101, 174] on link "[DOMAIN_NAME]" at bounding box center [102, 173] width 148 height 10
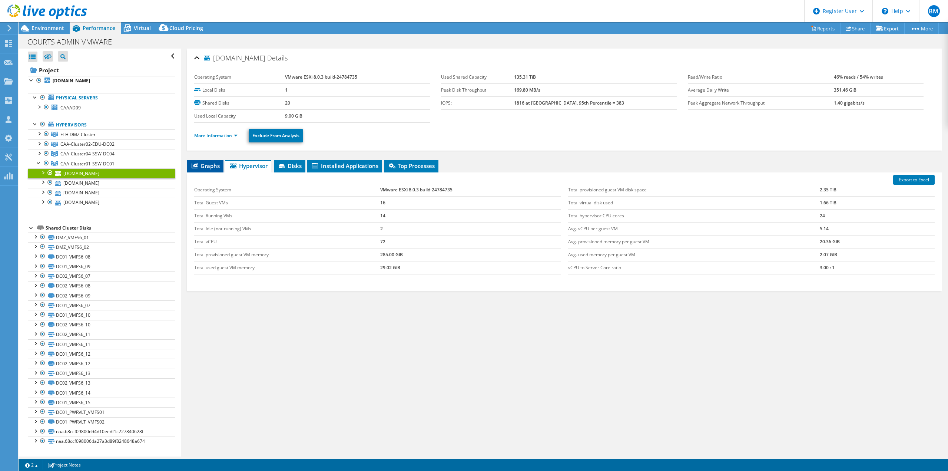
click at [200, 165] on span "Graphs" at bounding box center [205, 165] width 29 height 7
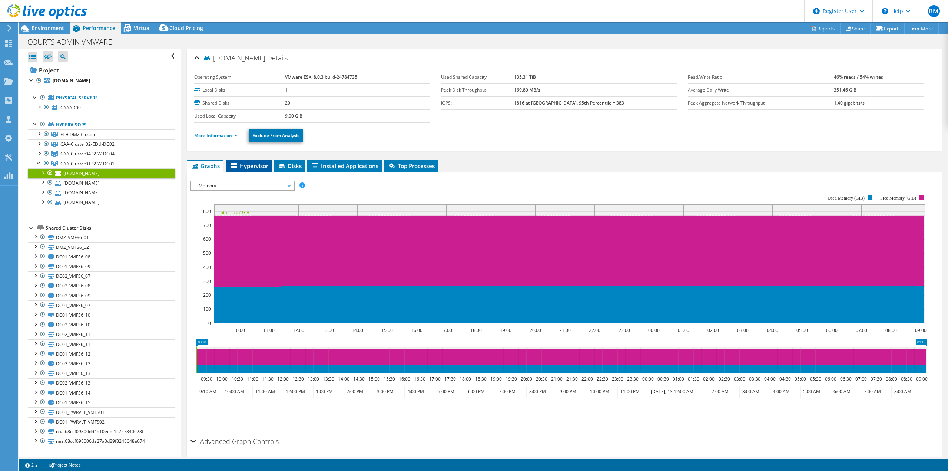
click at [247, 163] on span "Hypervisor" at bounding box center [249, 165] width 39 height 7
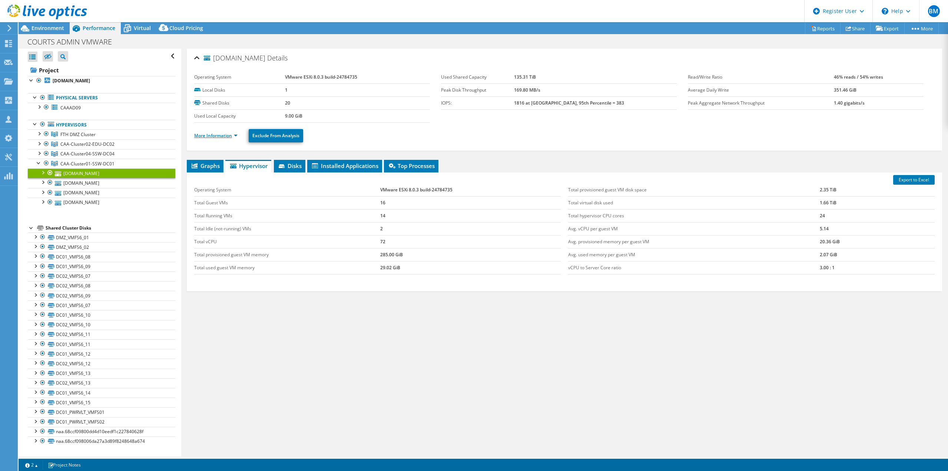
click at [222, 135] on link "More Information" at bounding box center [215, 135] width 43 height 6
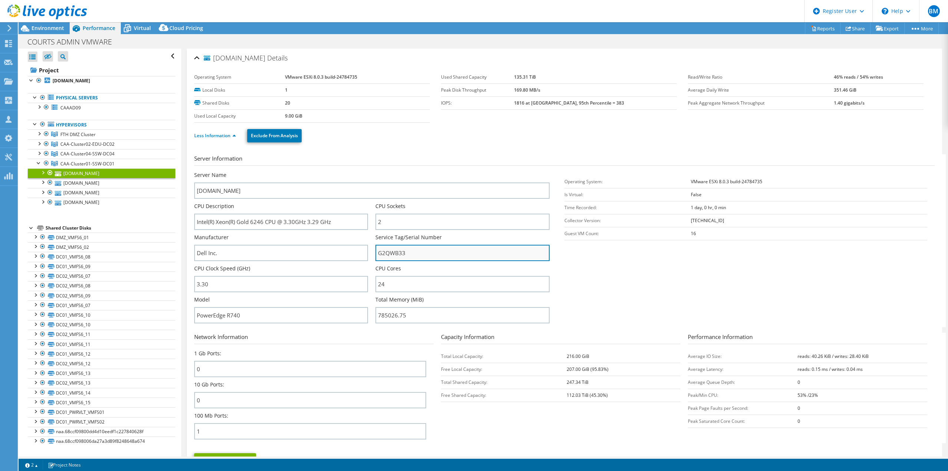
click at [394, 252] on input "G2QWB33" at bounding box center [463, 253] width 174 height 16
